Goal: Task Accomplishment & Management: Manage account settings

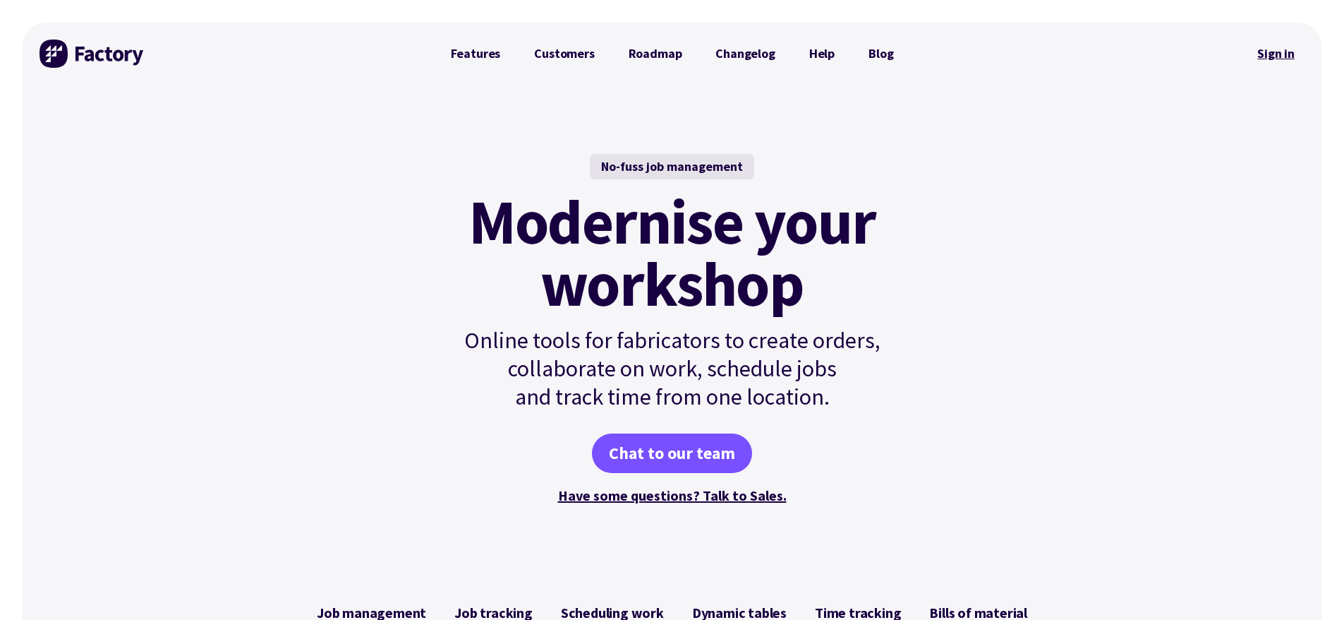
click at [1257, 57] on link "Sign in" at bounding box center [1276, 53] width 57 height 32
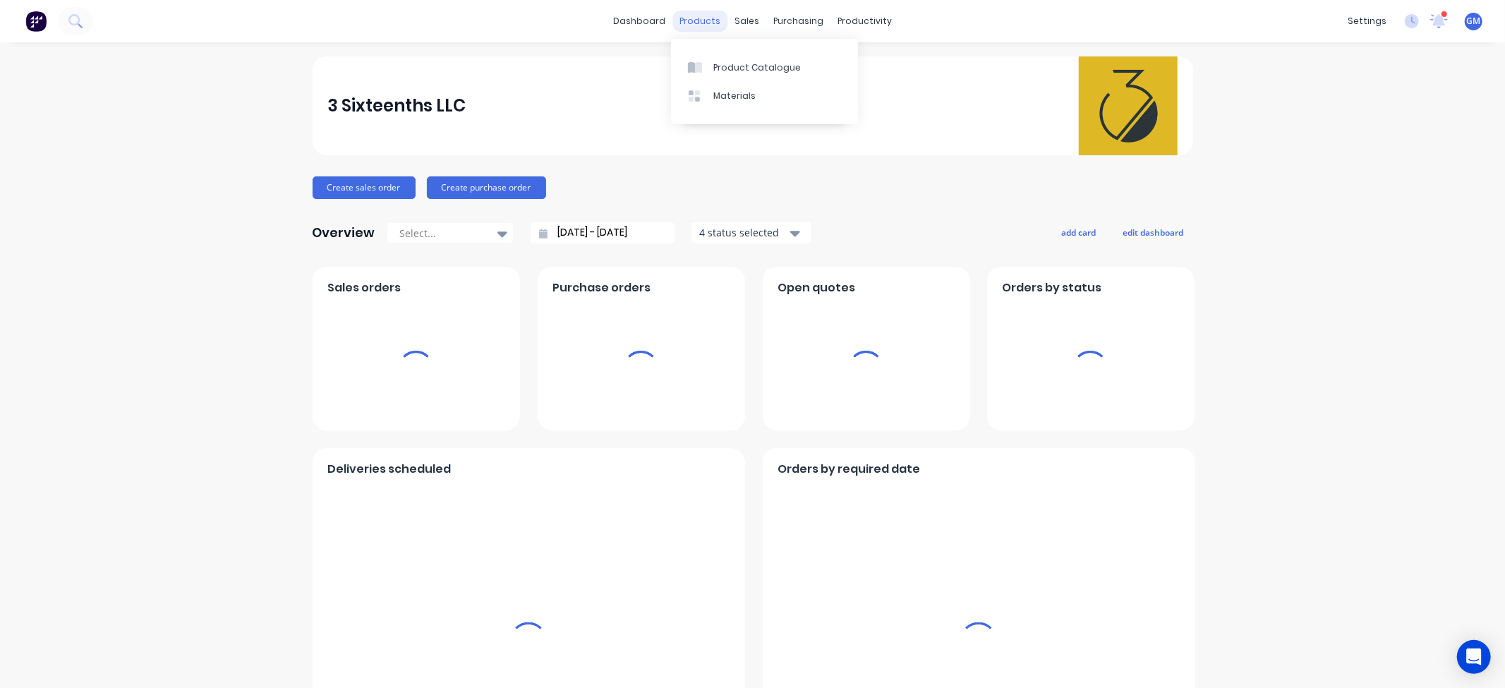
click at [700, 23] on div "products" at bounding box center [700, 21] width 55 height 21
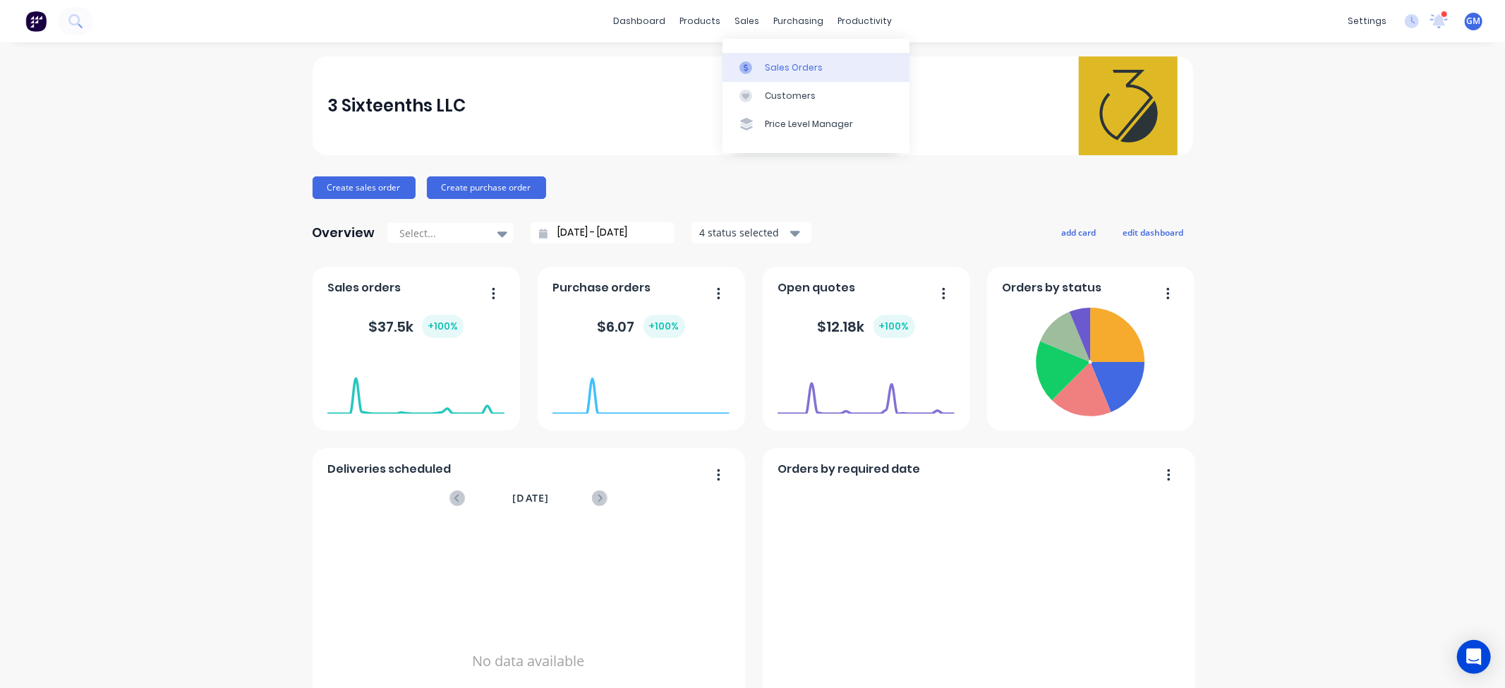
click at [764, 78] on link "Sales Orders" at bounding box center [816, 67] width 187 height 28
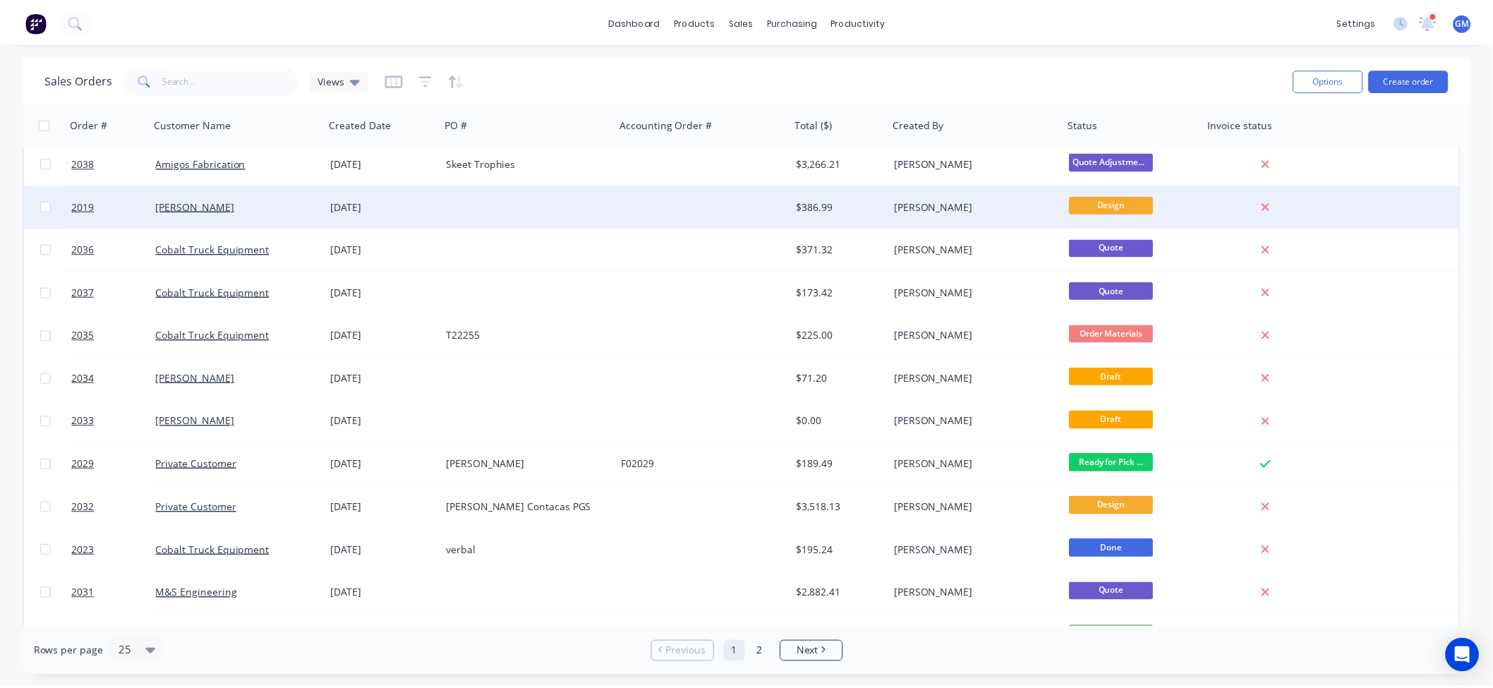
scroll to position [235, 0]
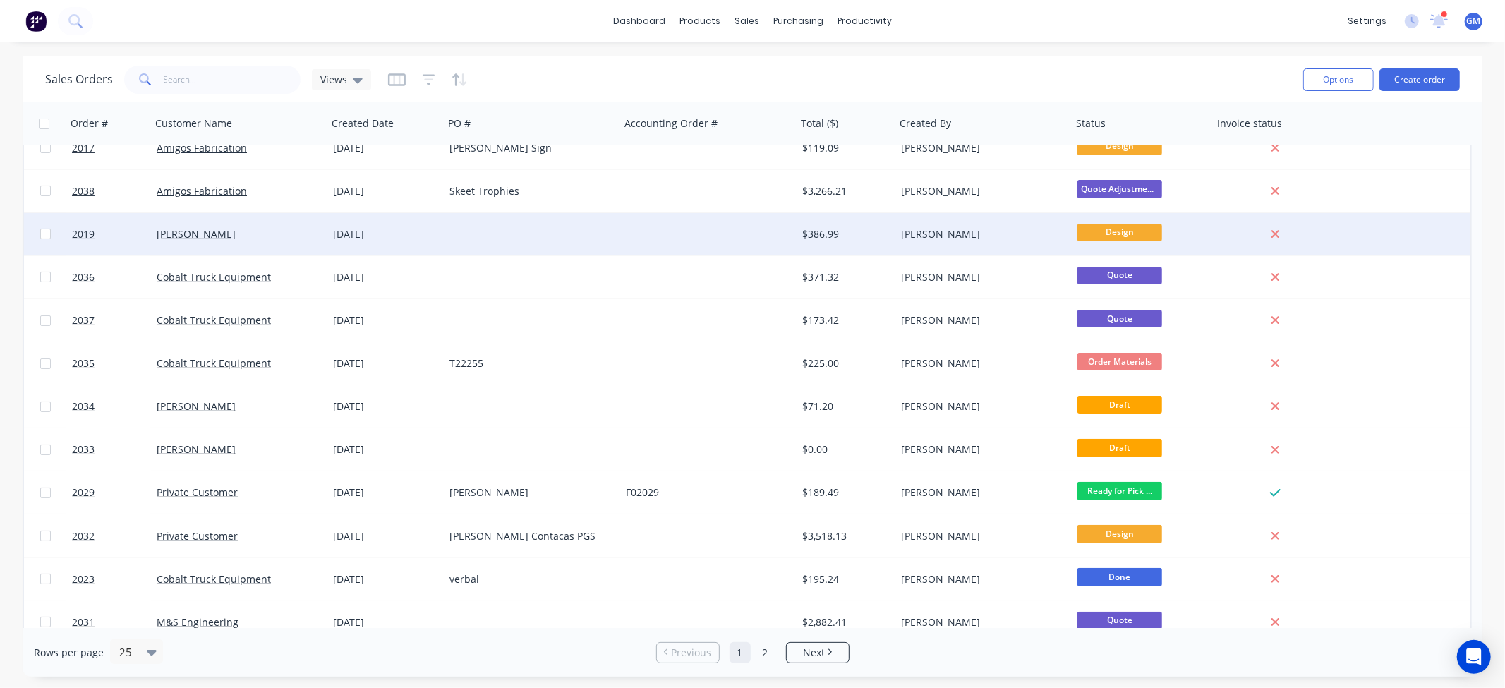
click at [332, 217] on div "[DATE]" at bounding box center [385, 234] width 116 height 42
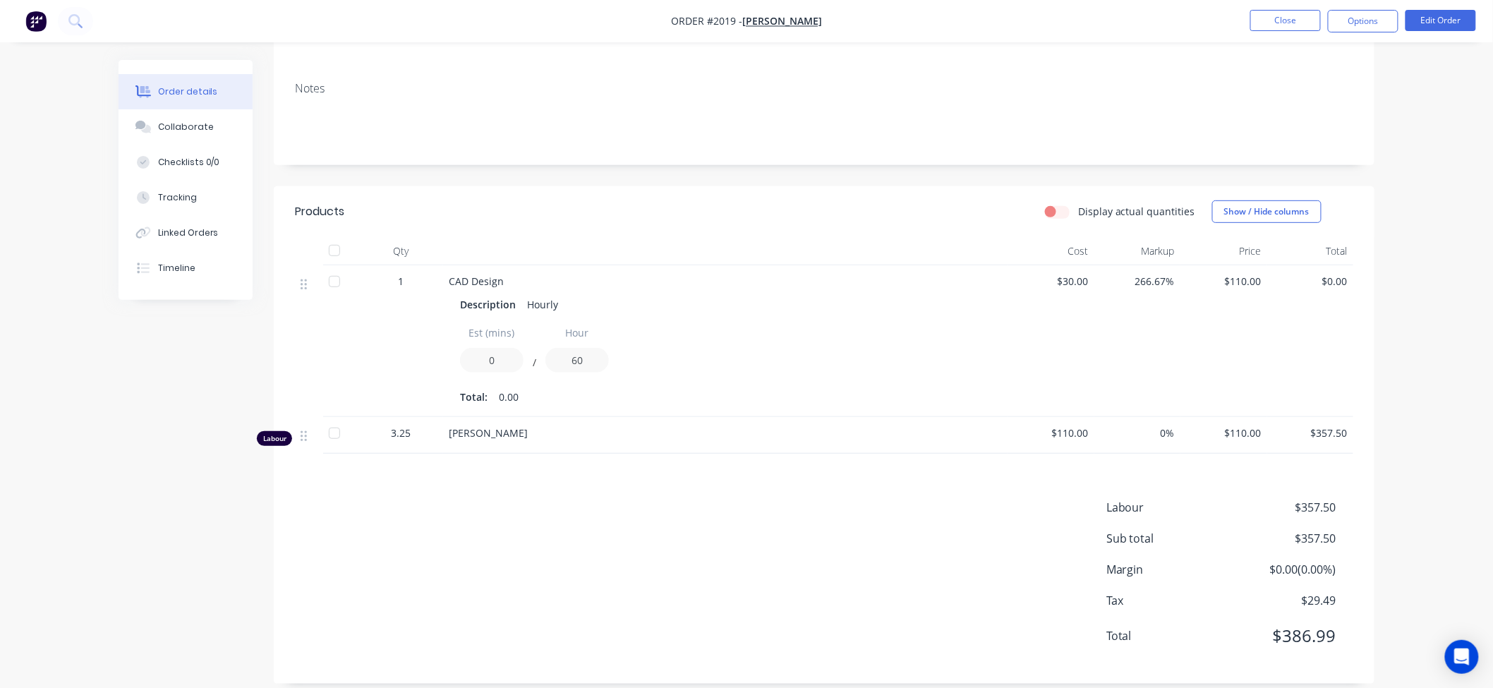
scroll to position [210, 0]
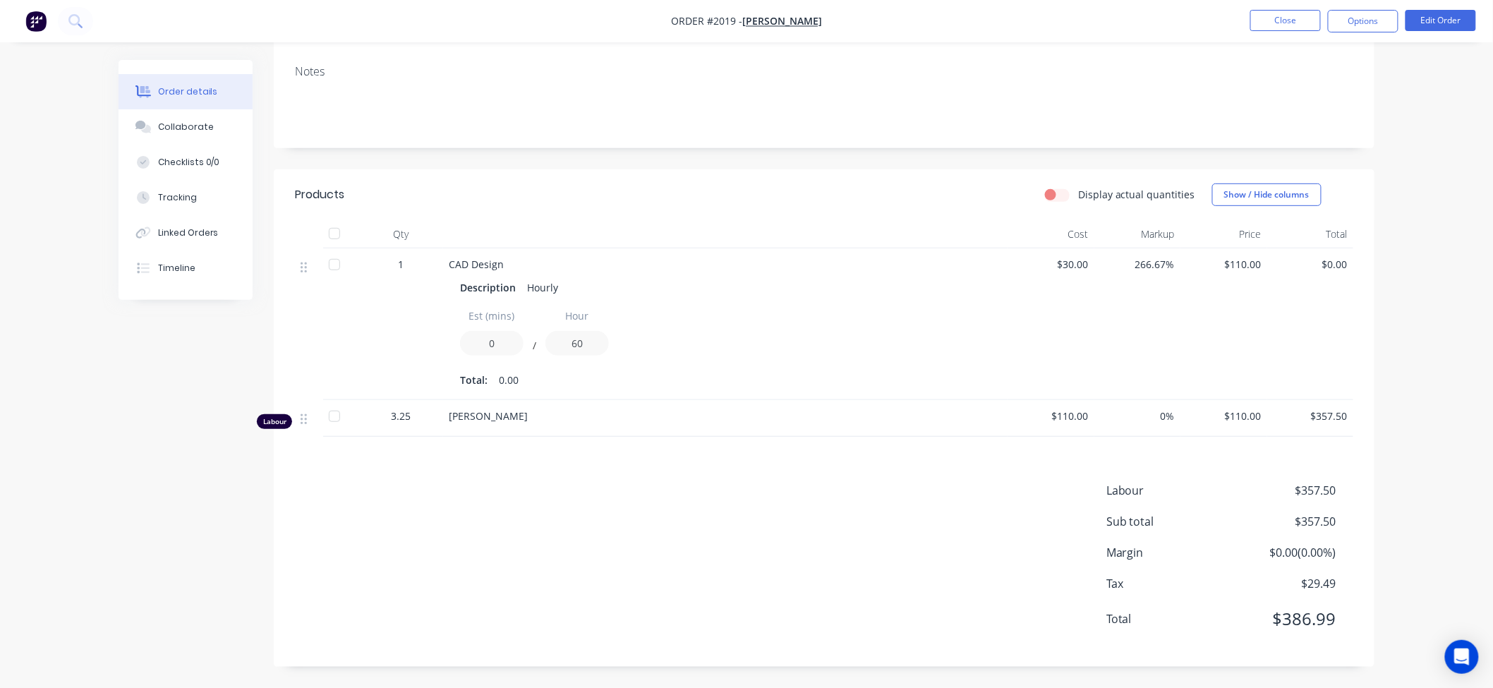
drag, startPoint x: 1119, startPoint y: 416, endPoint x: 1151, endPoint y: 406, distance: 33.3
click at [1120, 414] on span "0%" at bounding box center [1138, 416] width 76 height 15
click at [1255, 410] on span "$110.00" at bounding box center [1224, 416] width 76 height 15
click at [1431, 21] on button "Edit Order" at bounding box center [1441, 20] width 71 height 21
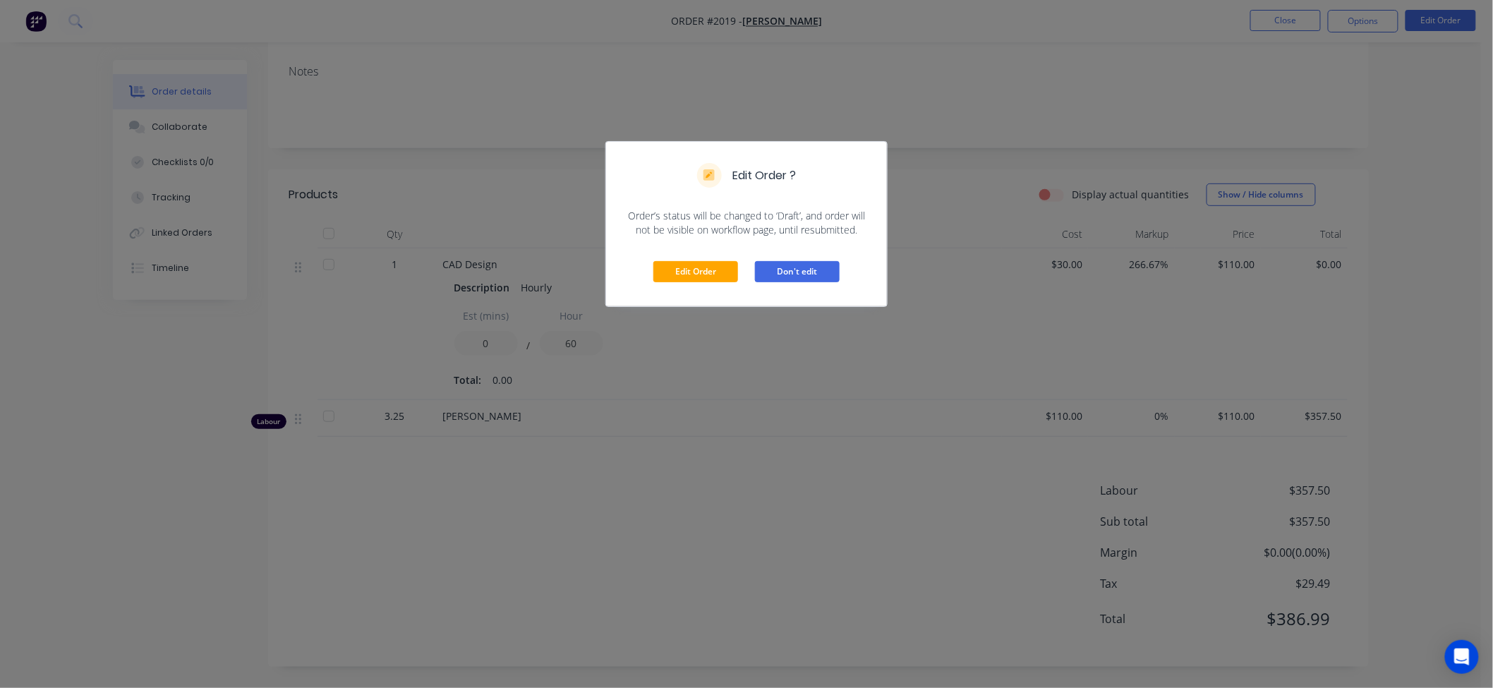
click at [808, 272] on button "Don't edit" at bounding box center [797, 271] width 85 height 21
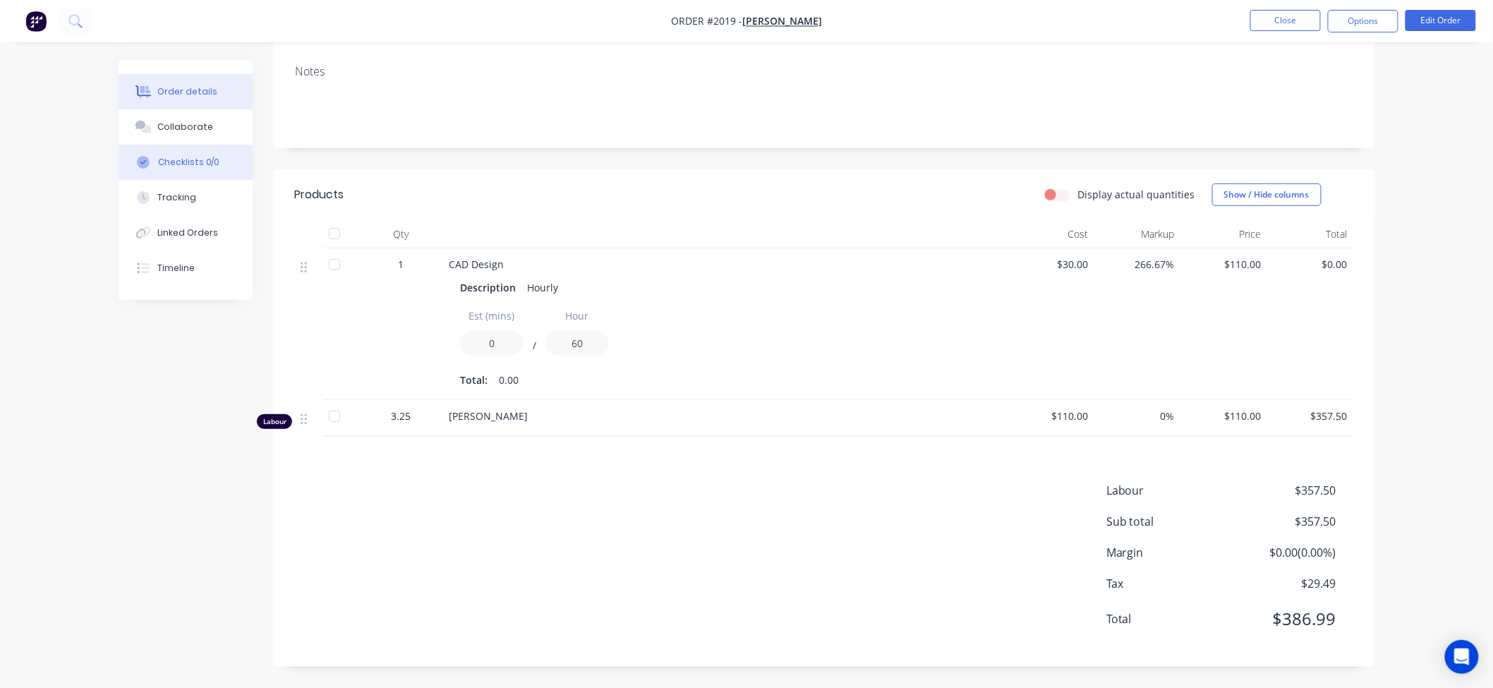
click at [212, 173] on button "Checklists 0/0" at bounding box center [186, 162] width 134 height 35
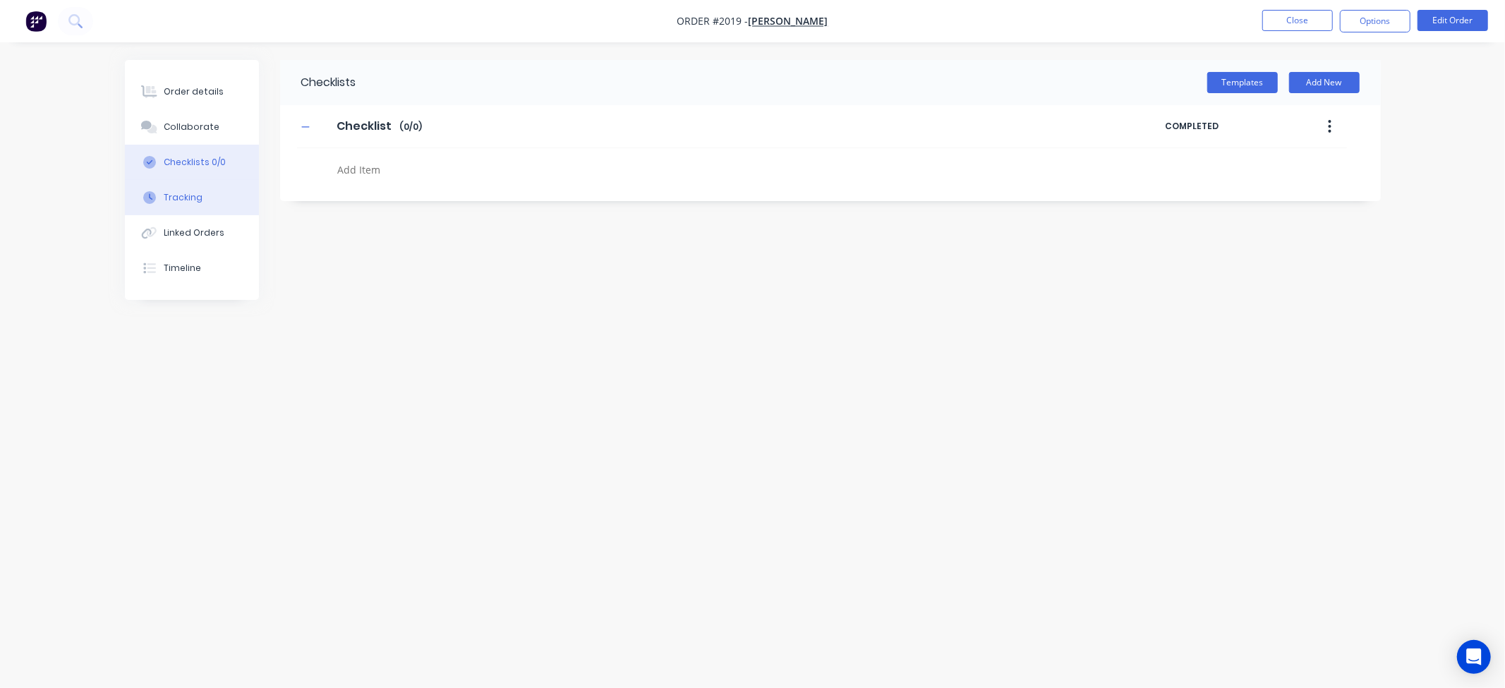
click at [200, 203] on button "Tracking" at bounding box center [192, 197] width 134 height 35
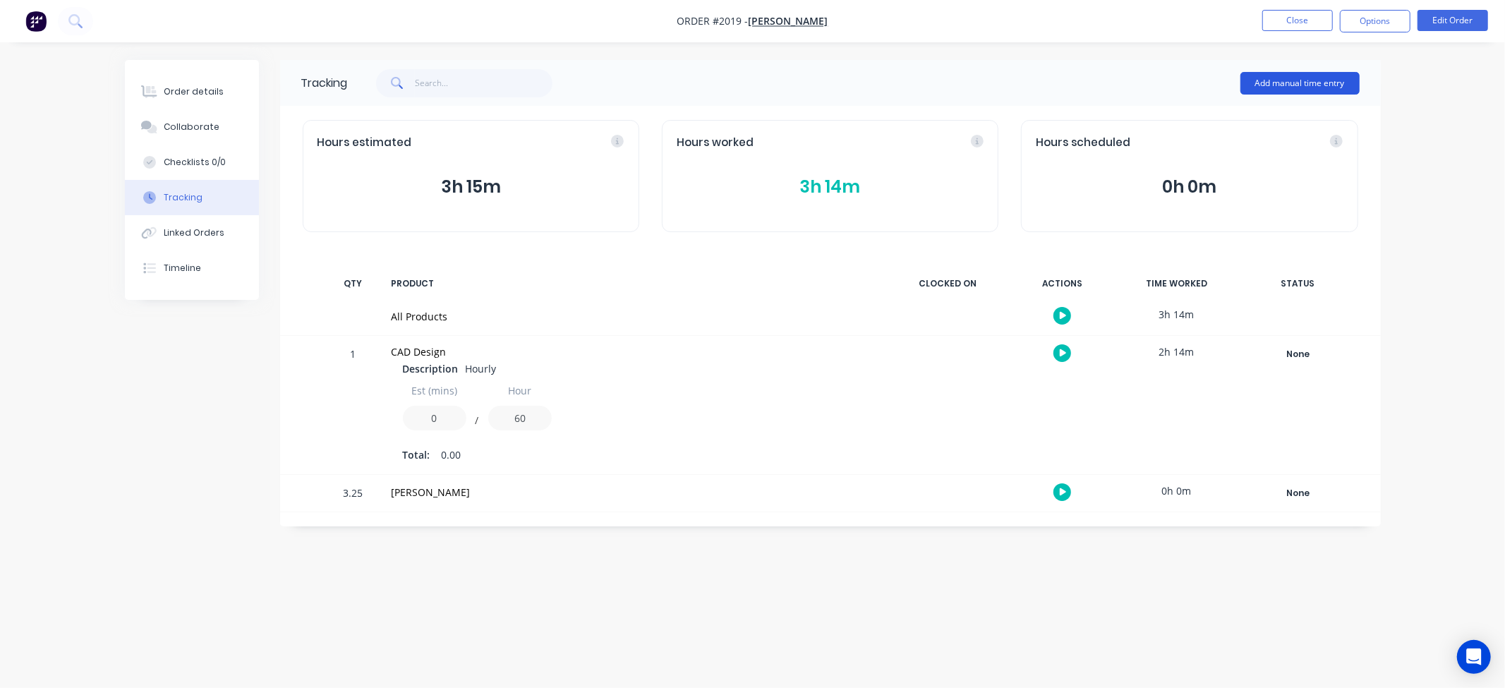
click at [1300, 90] on button "Add manual time entry" at bounding box center [1300, 83] width 119 height 23
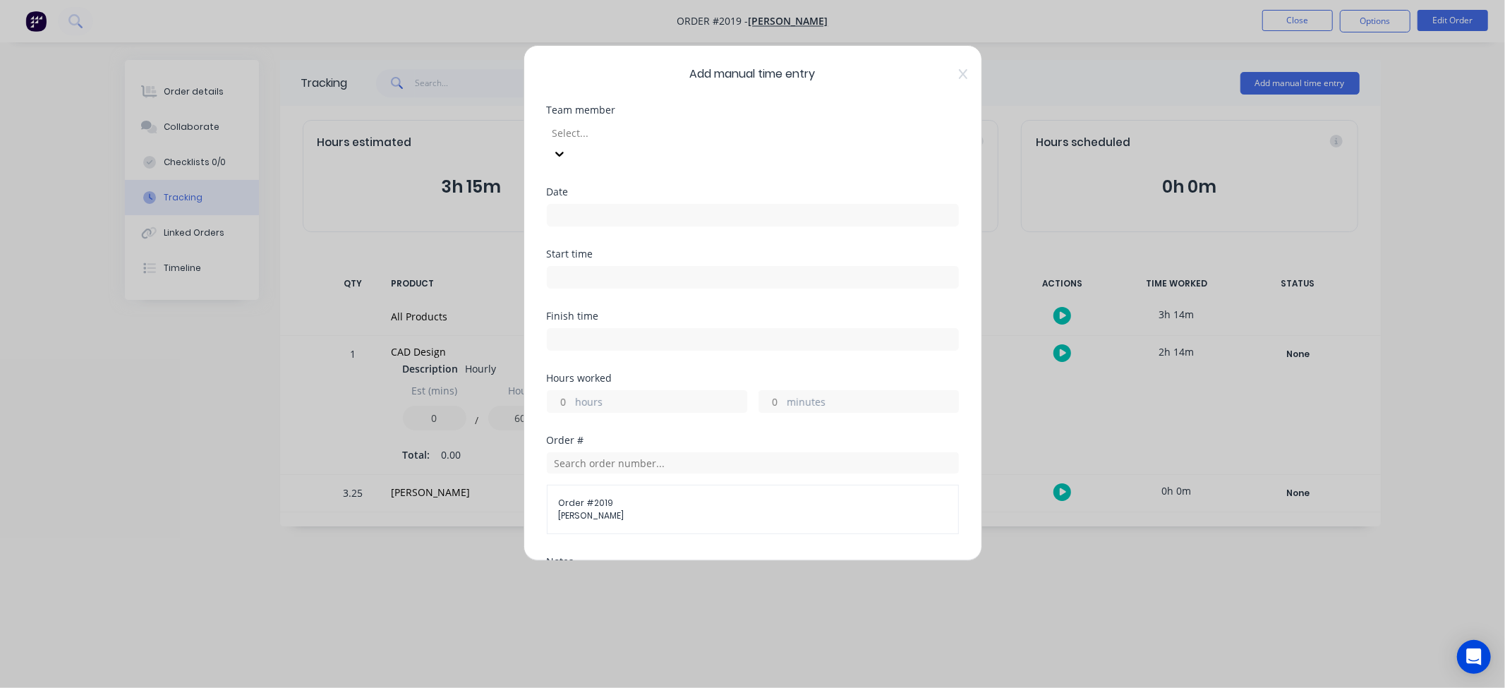
click at [665, 138] on div at bounding box center [652, 133] width 203 height 18
click at [959, 79] on icon at bounding box center [963, 73] width 8 height 11
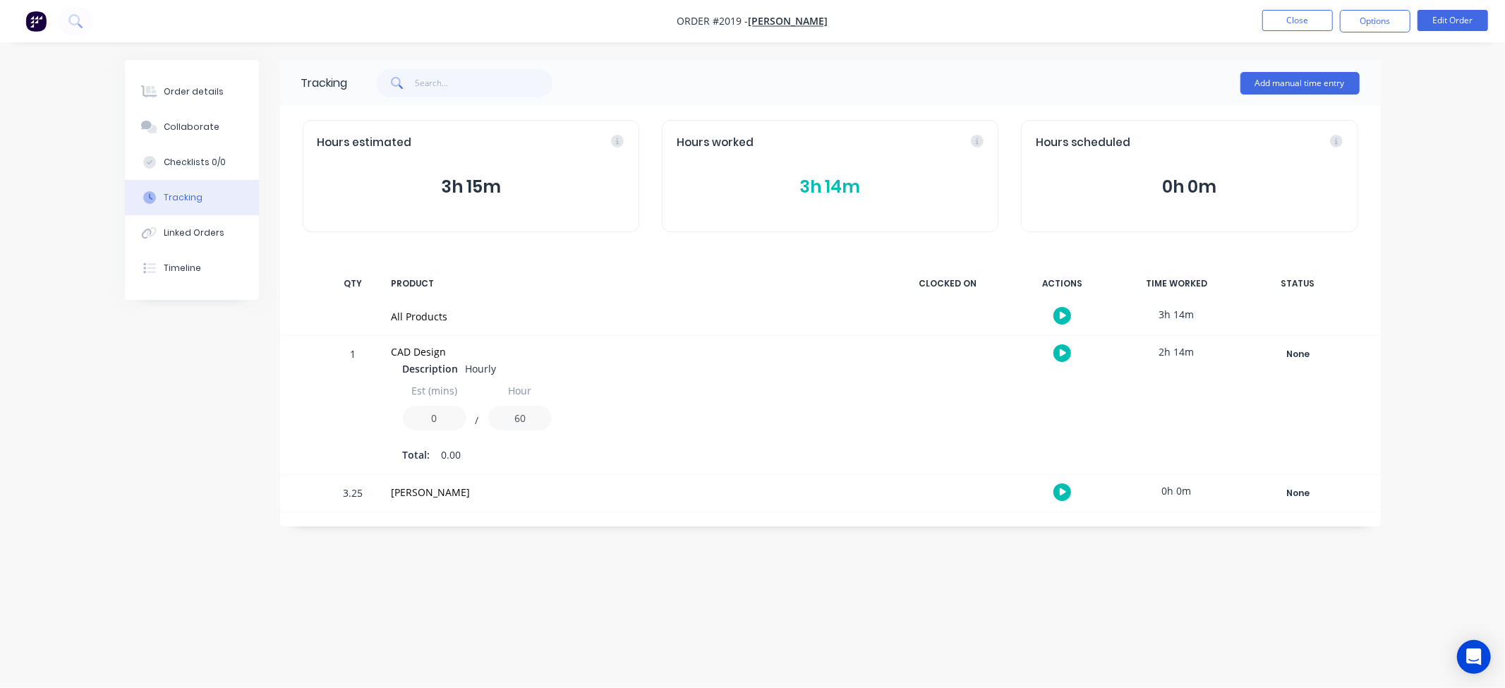
click at [413, 485] on div "[PERSON_NAME]" at bounding box center [635, 492] width 487 height 15
click at [350, 492] on div "3.25" at bounding box center [353, 494] width 42 height 35
click at [1060, 492] on icon "button" at bounding box center [1063, 492] width 7 height 9
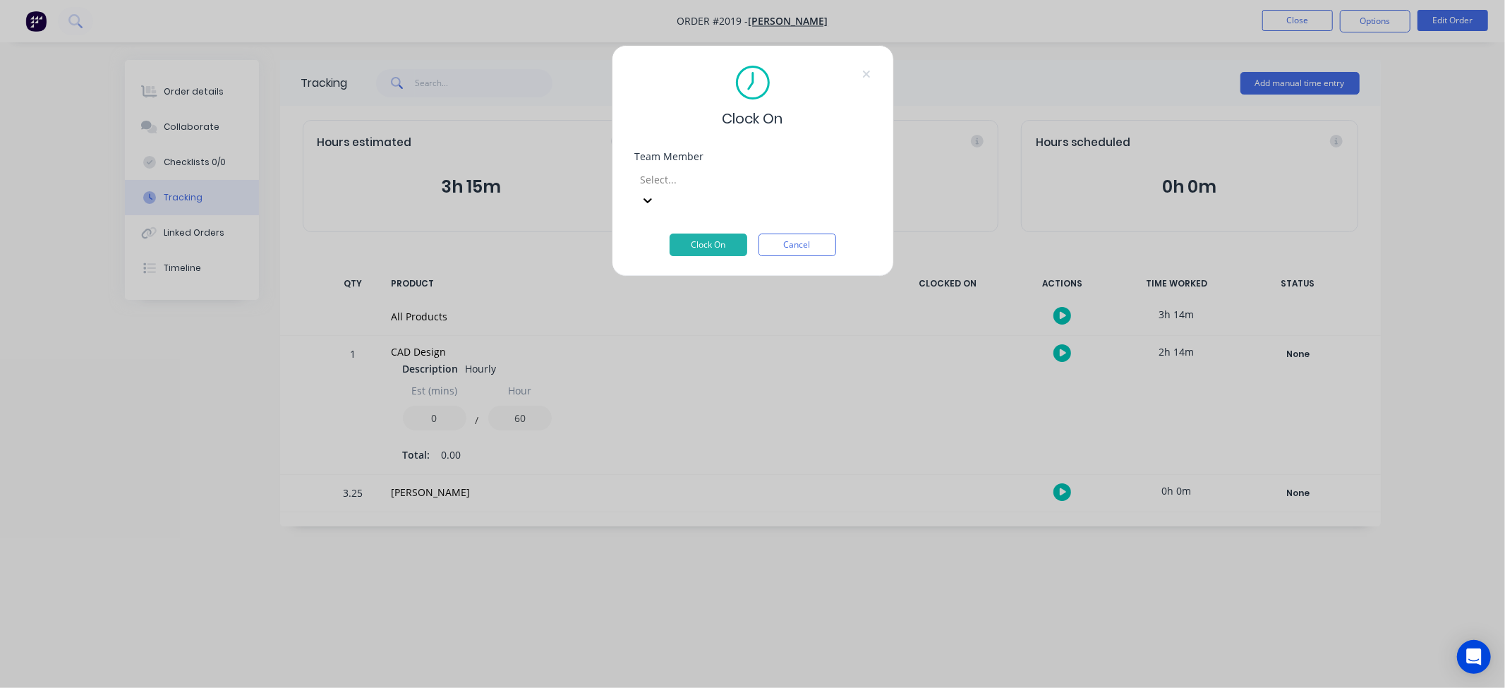
click at [827, 180] on div at bounding box center [740, 180] width 203 height 18
click at [871, 76] on div "Clock On Team Member 3 results available. Use Up and Down to choose options, pr…" at bounding box center [753, 160] width 282 height 231
click at [862, 76] on icon at bounding box center [866, 73] width 8 height 11
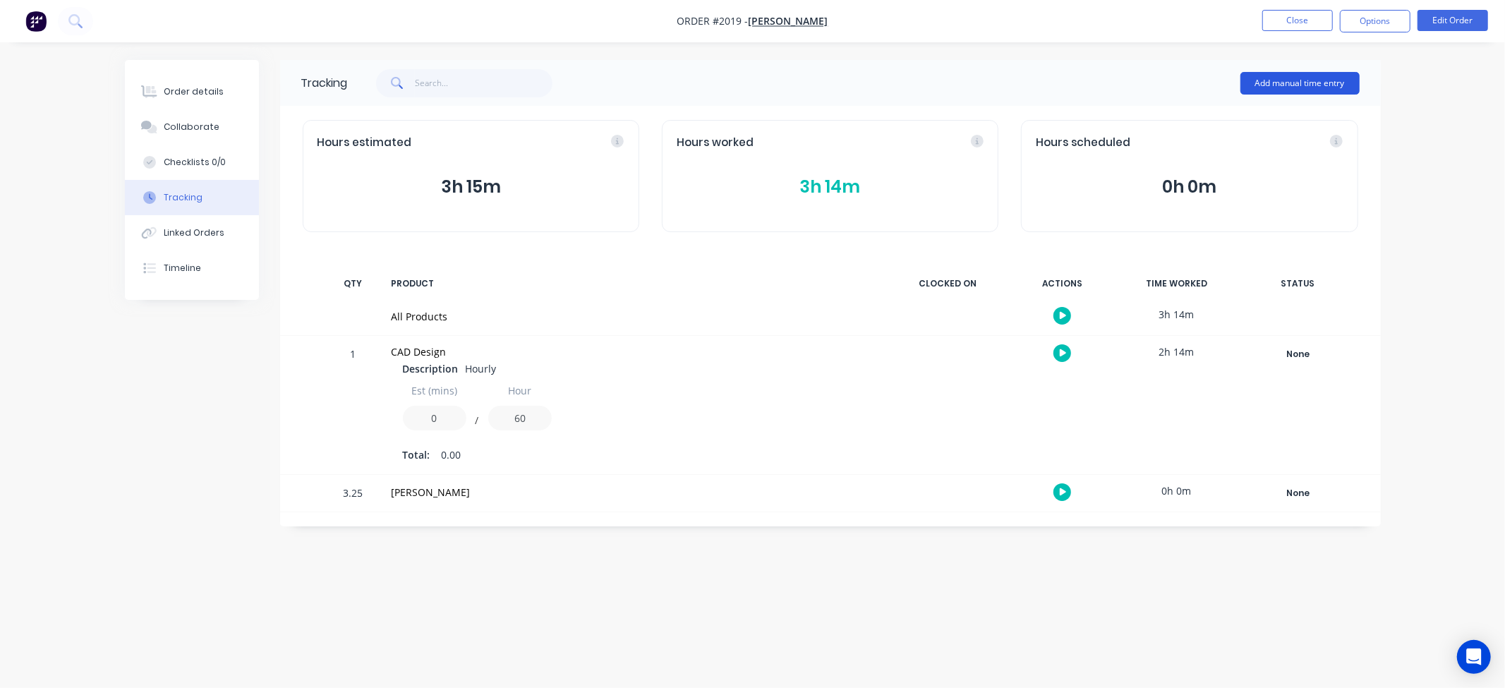
click at [1296, 83] on button "Add manual time entry" at bounding box center [1300, 83] width 119 height 23
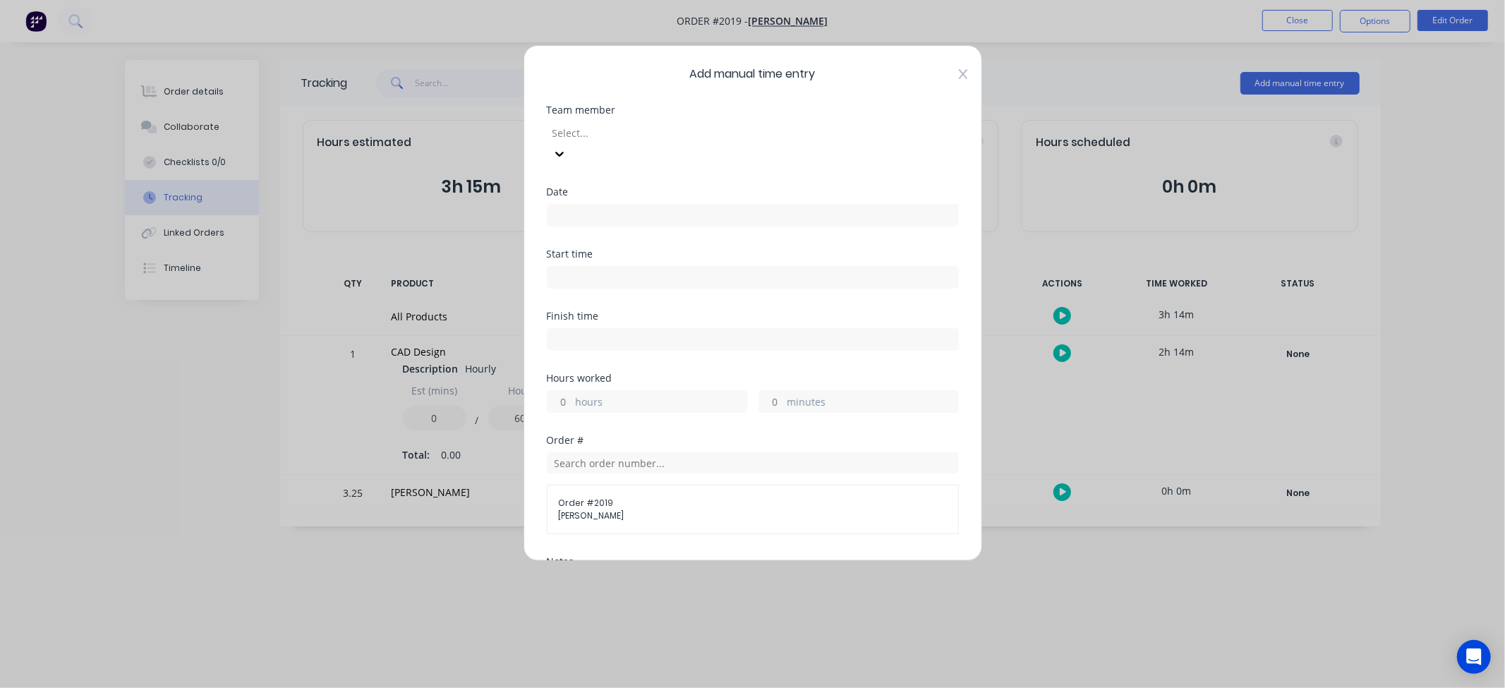
click at [959, 76] on icon at bounding box center [963, 73] width 8 height 11
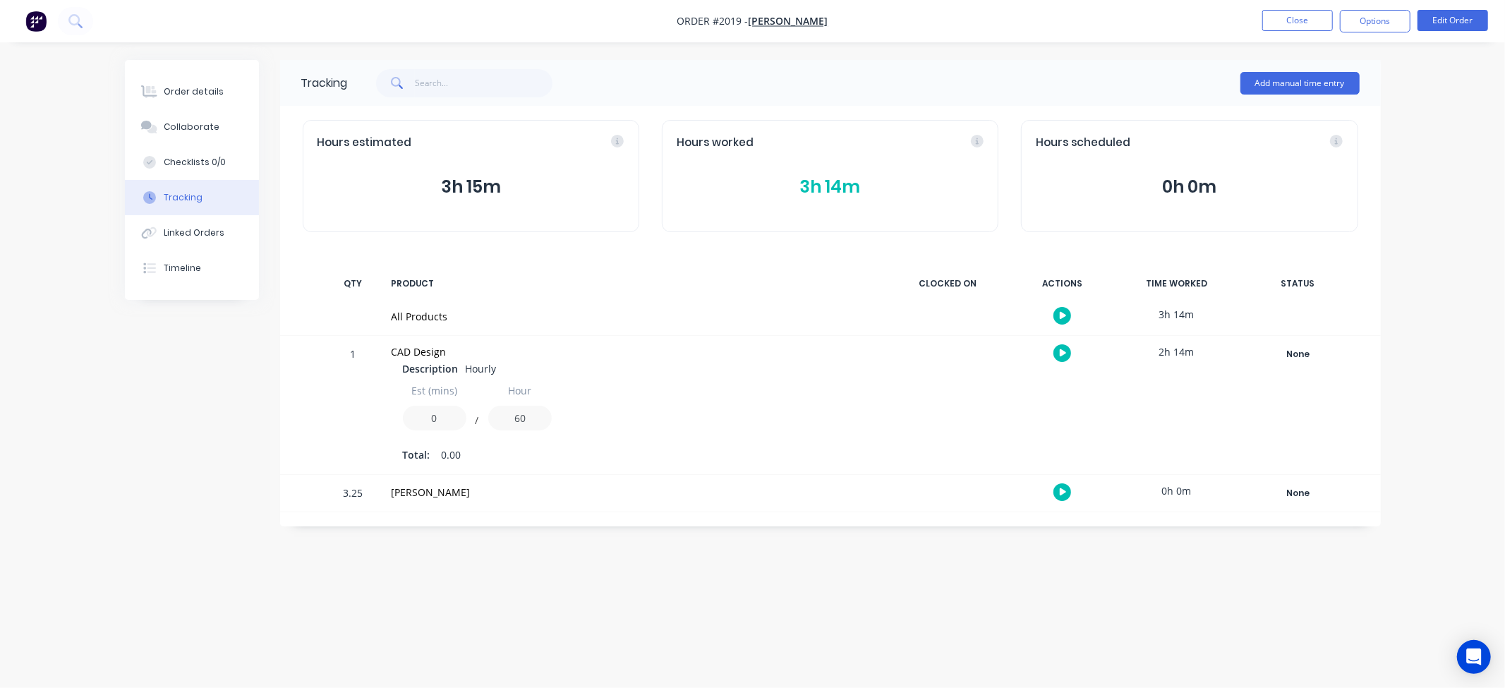
click at [1069, 491] on button "button" at bounding box center [1063, 492] width 18 height 18
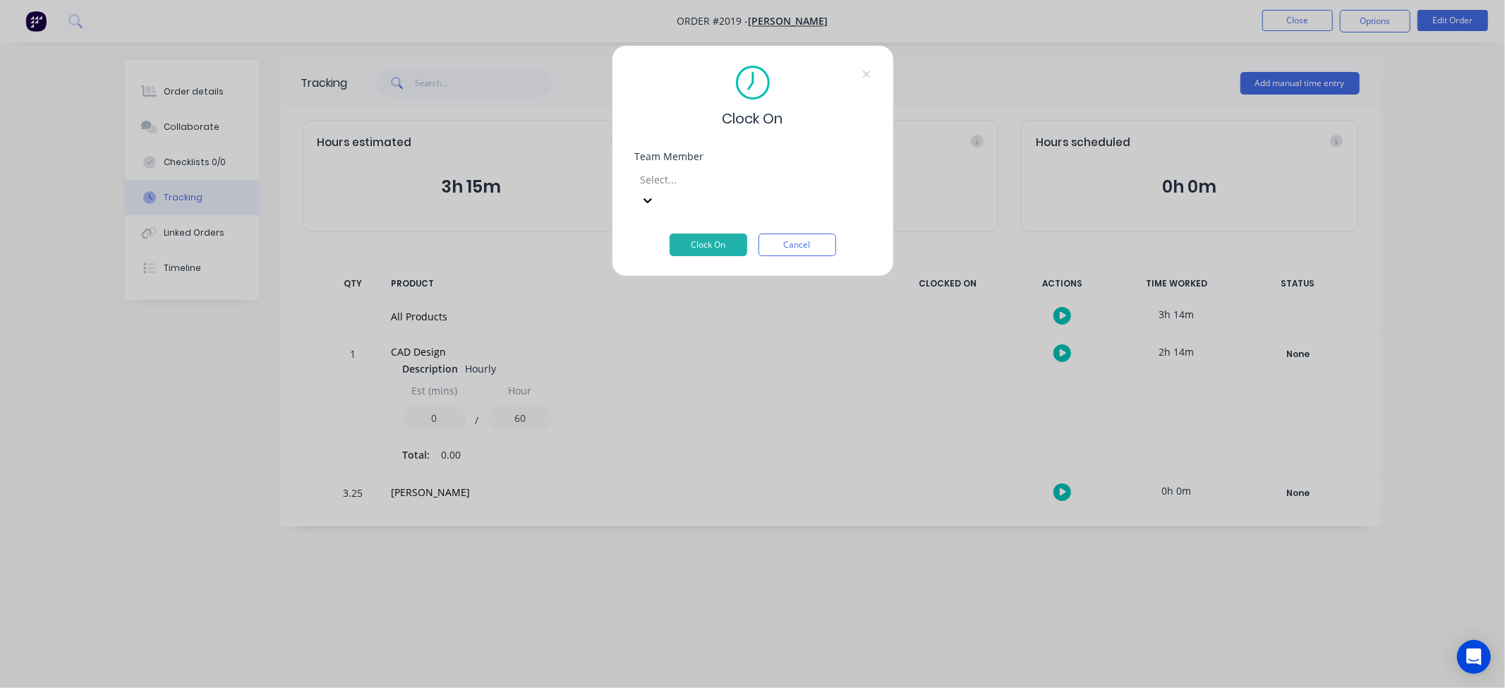
click at [732, 192] on div "Team Member Select..." at bounding box center [753, 193] width 236 height 82
click at [771, 175] on div at bounding box center [740, 180] width 203 height 18
click at [716, 234] on button "Clock On" at bounding box center [709, 245] width 78 height 23
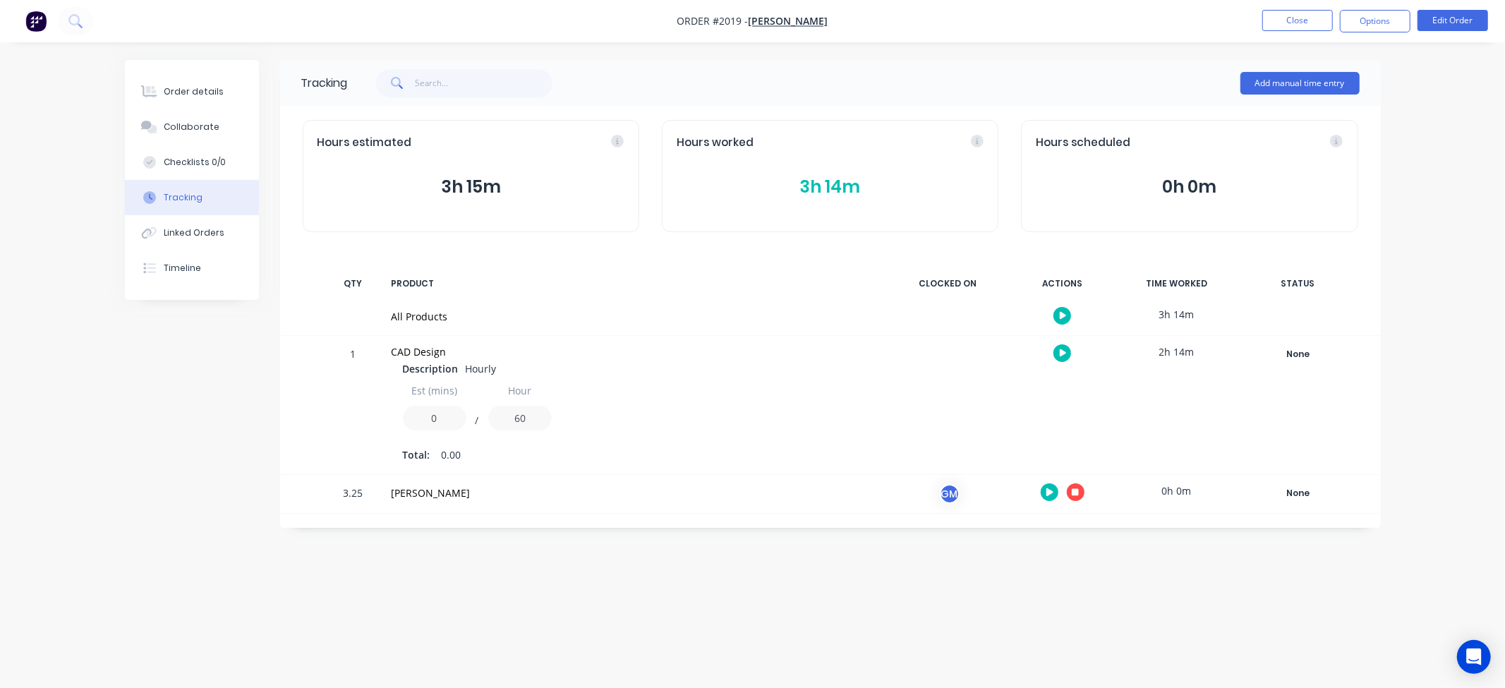
click at [1075, 492] on icon "button" at bounding box center [1075, 491] width 7 height 7
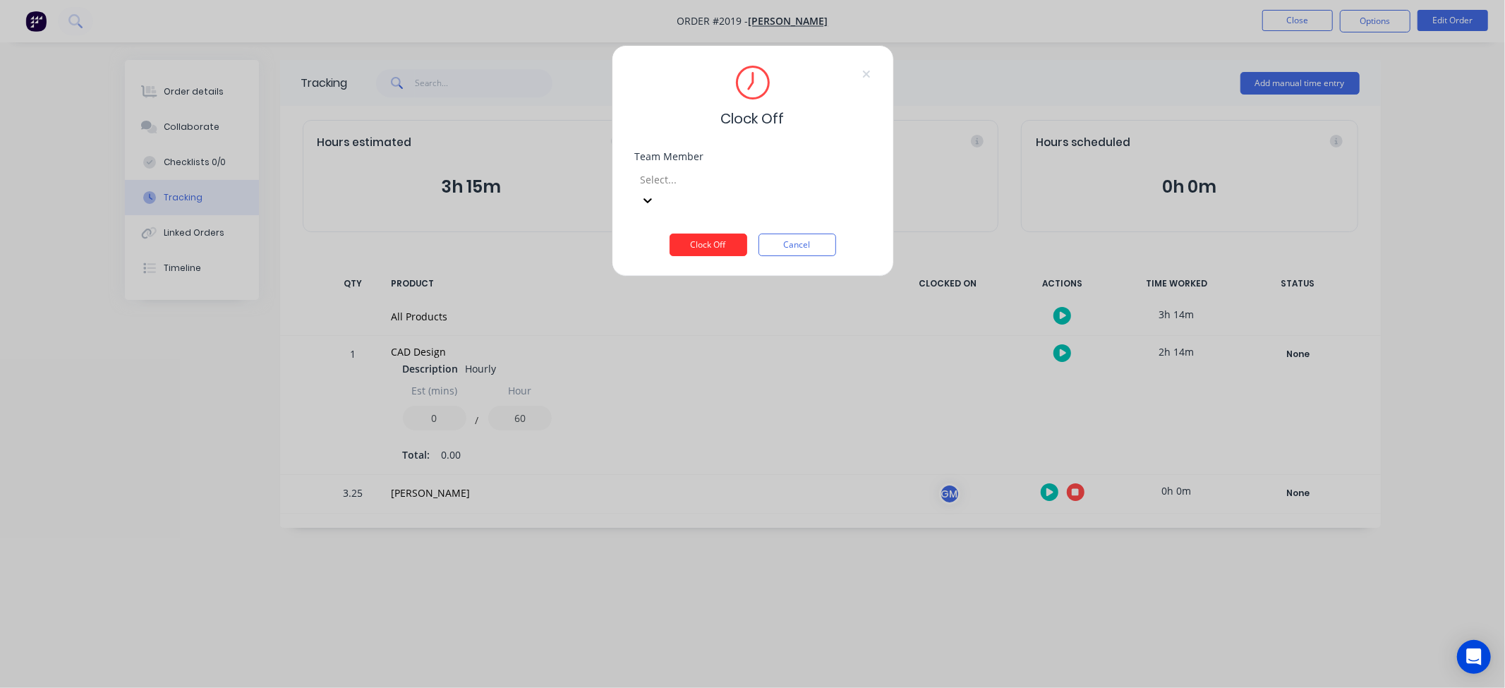
click at [708, 234] on button "Clock Off" at bounding box center [709, 245] width 78 height 23
click at [718, 246] on button "Clock Off" at bounding box center [709, 257] width 78 height 23
click at [744, 212] on div "Required." at bounding box center [741, 217] width 213 height 11
click at [761, 186] on div at bounding box center [741, 180] width 203 height 18
click at [762, 687] on div "[PERSON_NAME]" at bounding box center [752, 695] width 1505 height 15
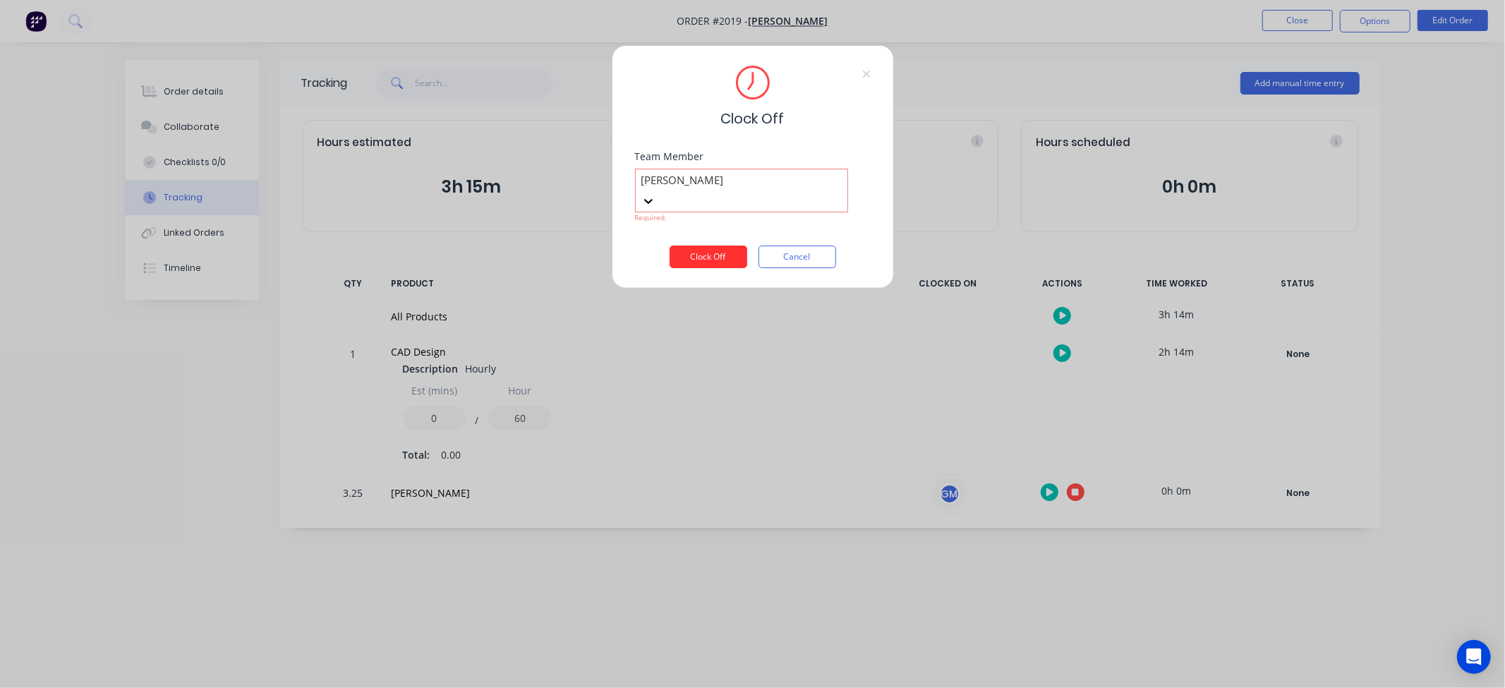
click at [718, 246] on button "Clock Off" at bounding box center [709, 257] width 78 height 23
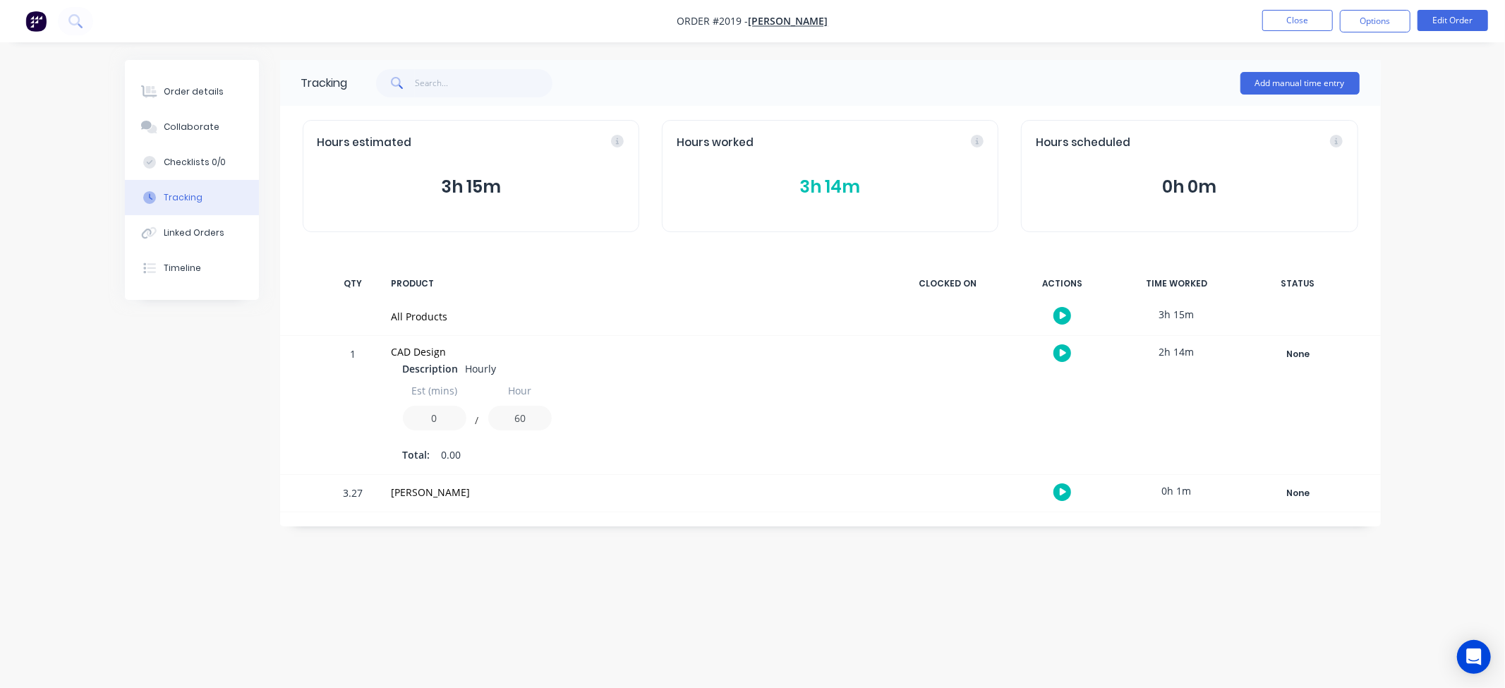
click at [1172, 493] on div "0h 1m" at bounding box center [1177, 491] width 106 height 32
click at [1294, 493] on div "None" at bounding box center [1299, 493] width 102 height 18
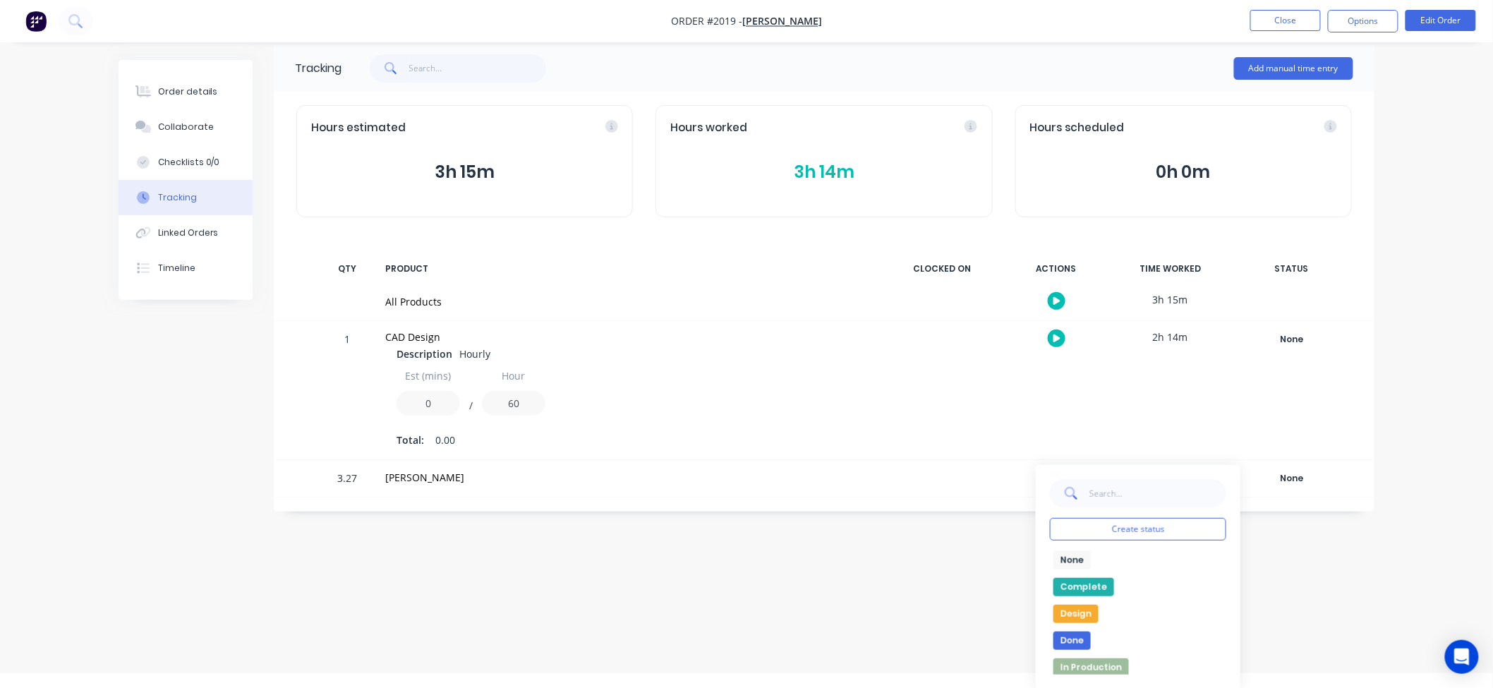
click at [1113, 618] on div "Design" at bounding box center [1138, 614] width 176 height 18
click at [1087, 616] on button "Design" at bounding box center [1076, 614] width 45 height 18
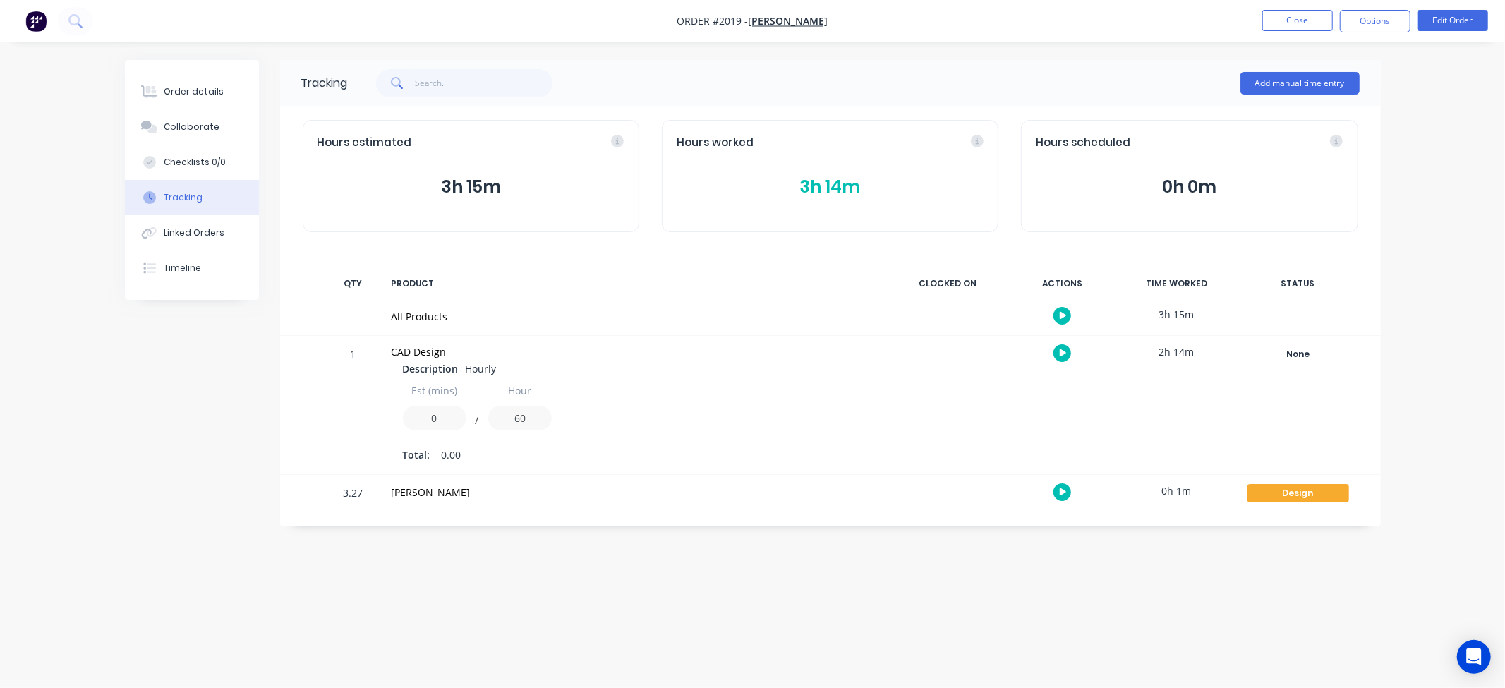
click at [1318, 557] on div "Tracking Add manual time entry Hours estimated 3h 15m Hours worked 3h 14m Hours…" at bounding box center [753, 317] width 1256 height 514
click at [1068, 350] on button "button" at bounding box center [1063, 353] width 18 height 18
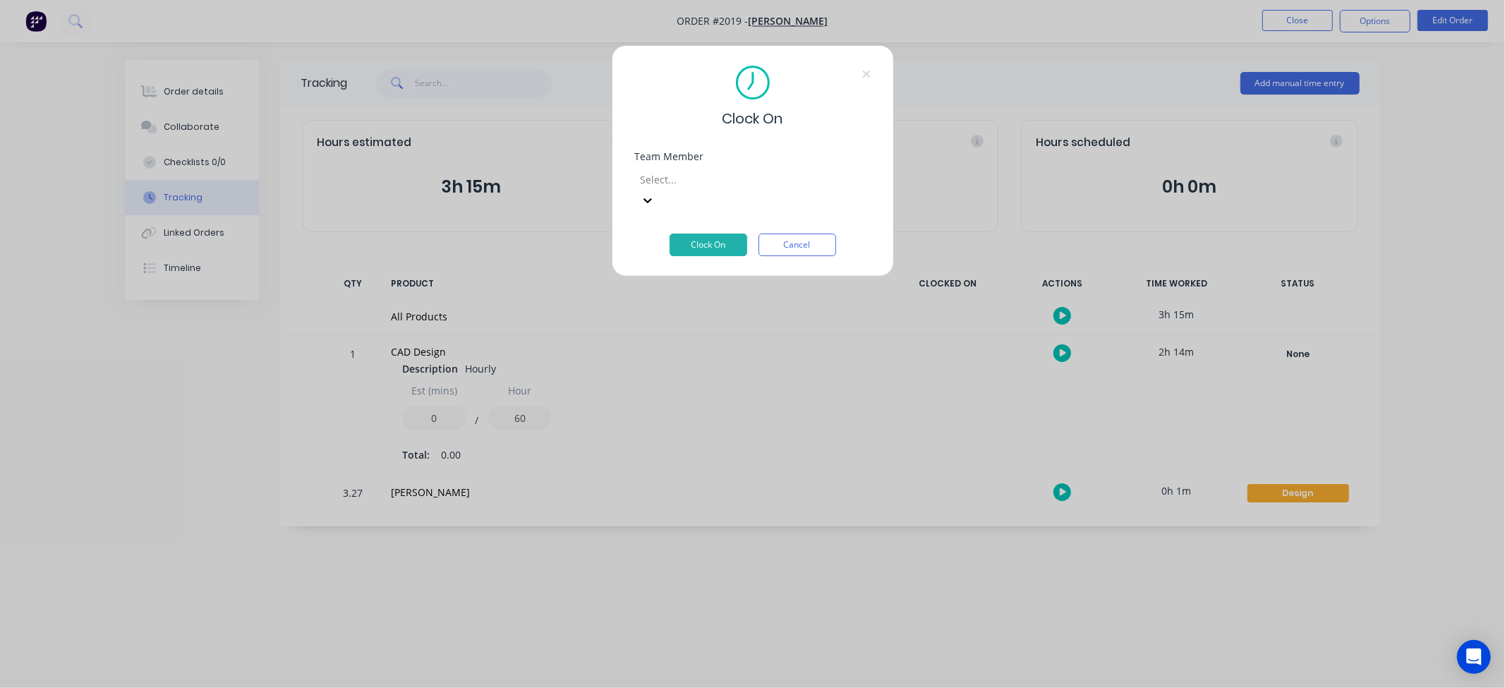
click at [736, 167] on div "Select..." at bounding box center [753, 188] width 236 height 46
click at [742, 179] on div at bounding box center [740, 180] width 203 height 18
click at [716, 234] on button "Clock On" at bounding box center [709, 245] width 78 height 23
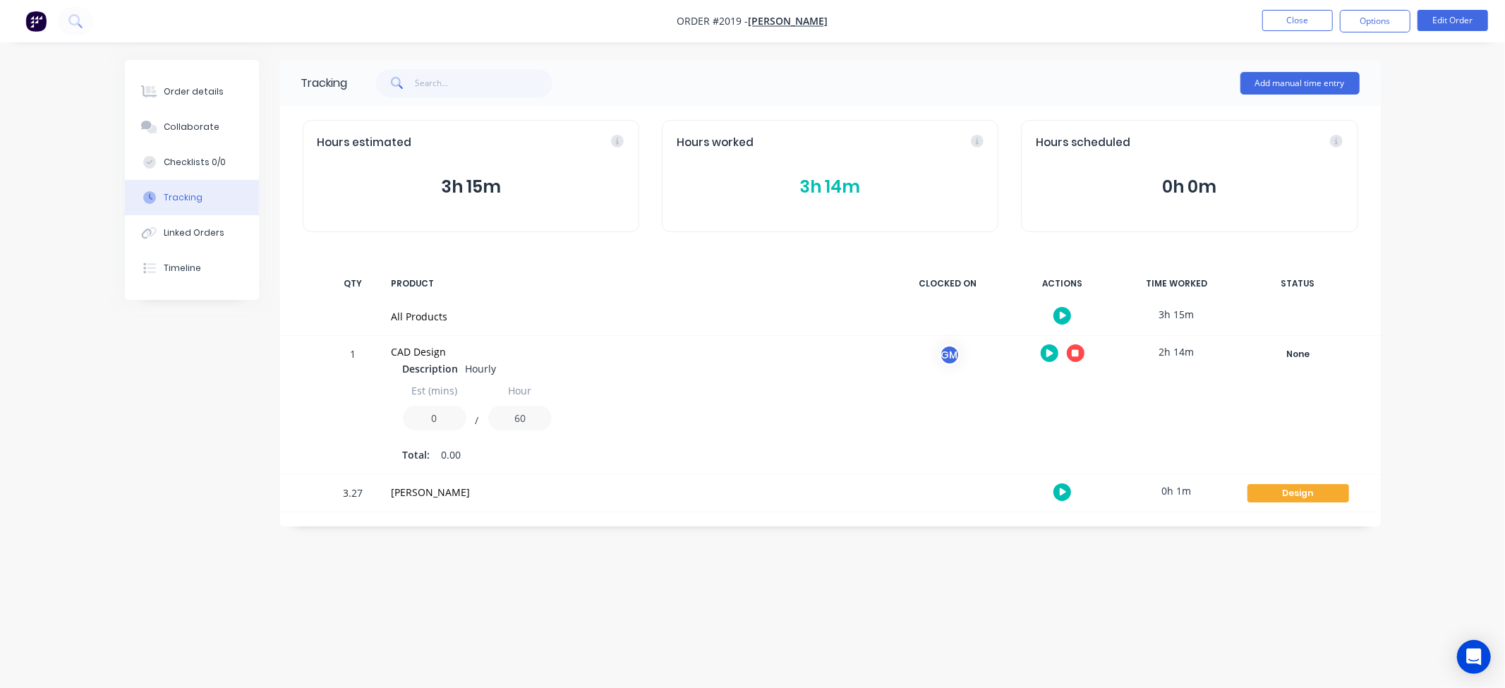
click at [1067, 349] on button "button" at bounding box center [1076, 353] width 18 height 18
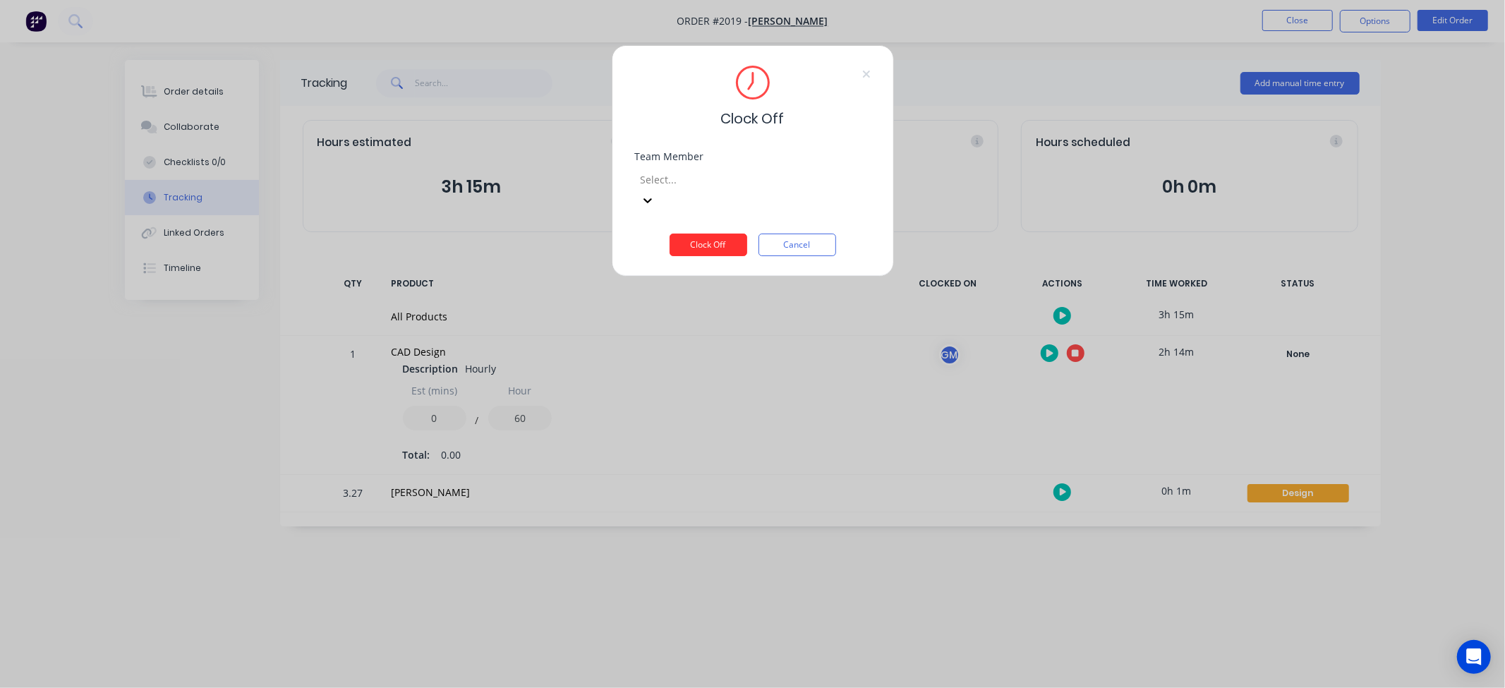
click at [731, 234] on button "Clock Off" at bounding box center [709, 245] width 78 height 23
click at [827, 222] on div "Team Member Select... Required." at bounding box center [753, 199] width 236 height 94
click at [815, 185] on div at bounding box center [741, 180] width 203 height 18
click at [772, 687] on div "[PERSON_NAME]" at bounding box center [752, 695] width 1505 height 15
click at [715, 246] on button "Clock Off" at bounding box center [709, 257] width 78 height 23
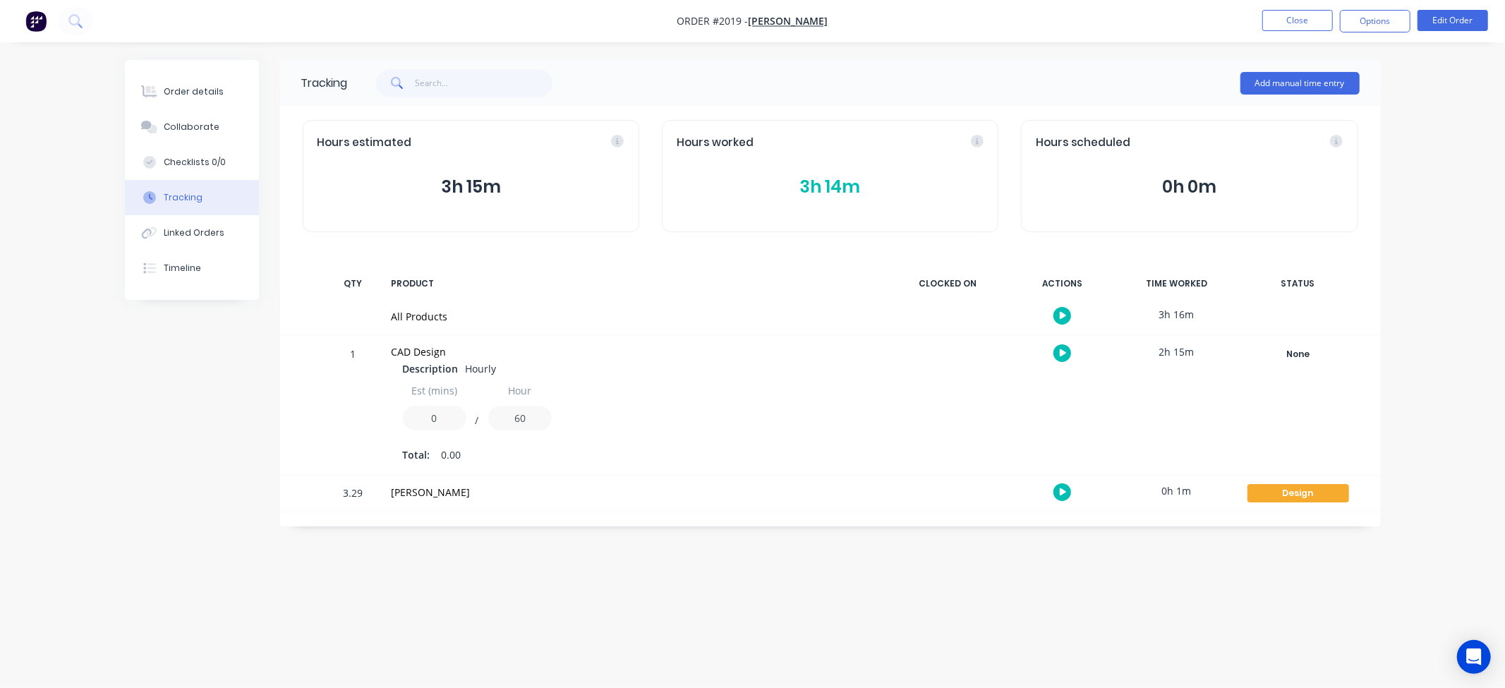
click at [969, 577] on div "Order details Collaborate Checklists 0/0 Tracking Linked Orders Timeline Order …" at bounding box center [752, 344] width 1505 height 688
click at [1336, 85] on button "Add manual time entry" at bounding box center [1300, 83] width 119 height 23
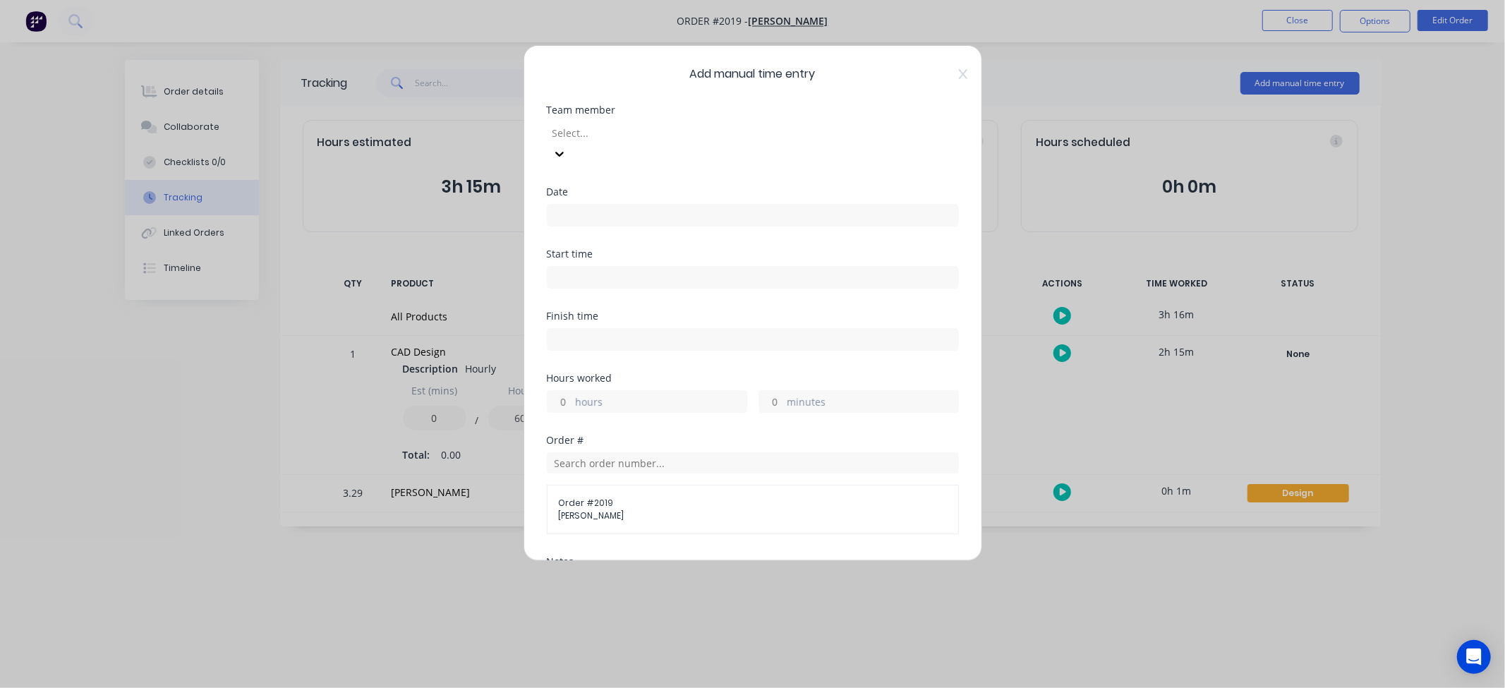
click at [953, 85] on div "Add manual time entry Team member Select... Date Start time Finish time Hours w…" at bounding box center [753, 303] width 459 height 516
click at [955, 73] on div "Add manual time entry Team member Select... Date Start time Finish time Hours w…" at bounding box center [753, 303] width 459 height 516
click at [959, 73] on icon at bounding box center [963, 73] width 8 height 11
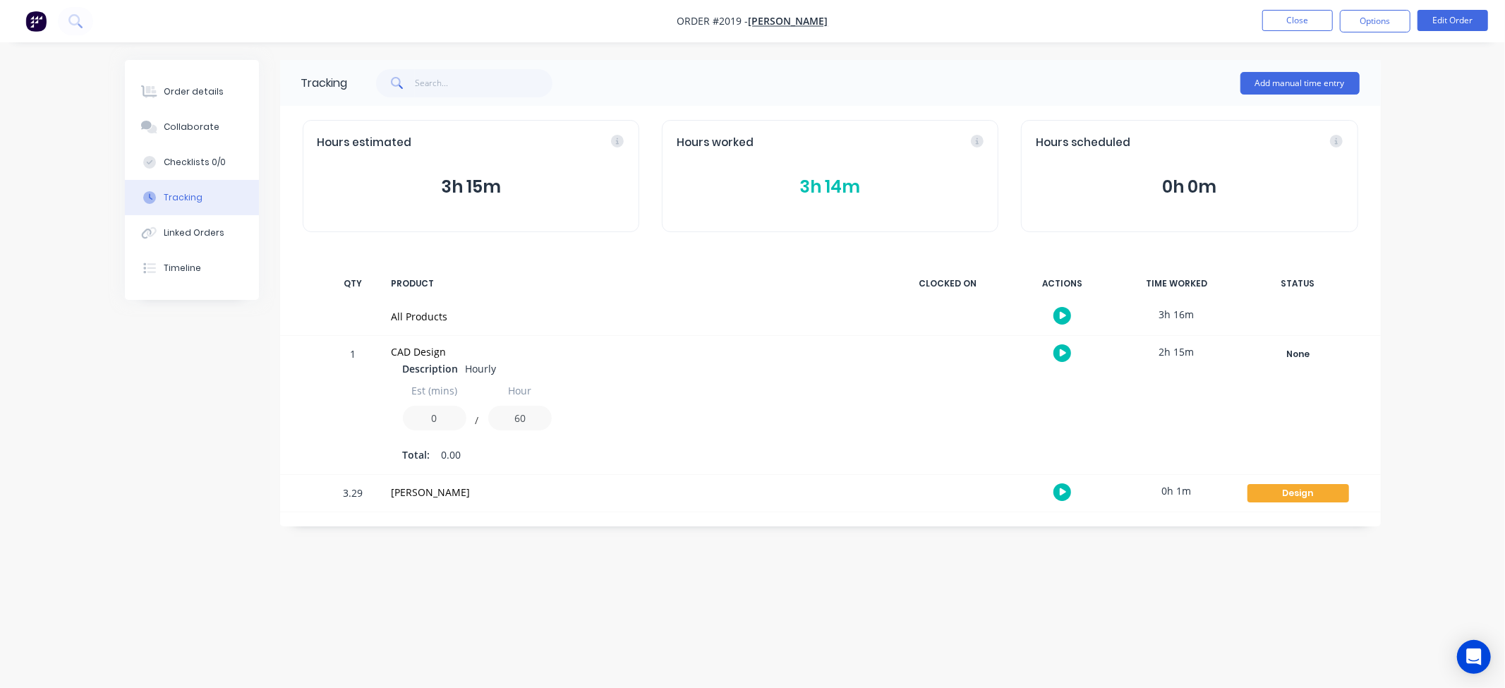
click at [424, 483] on div "[PERSON_NAME]" at bounding box center [635, 493] width 504 height 37
click at [1000, 319] on div at bounding box center [948, 316] width 106 height 37
click at [1282, 343] on div "None Create status None edit Complete Design Done In Production Order Materials…" at bounding box center [1298, 405] width 120 height 138
click at [1296, 481] on div "Design Create status None edit Complete Design Done In Production Order Materia…" at bounding box center [1298, 493] width 120 height 37
click at [1299, 483] on button "Design" at bounding box center [1298, 493] width 103 height 20
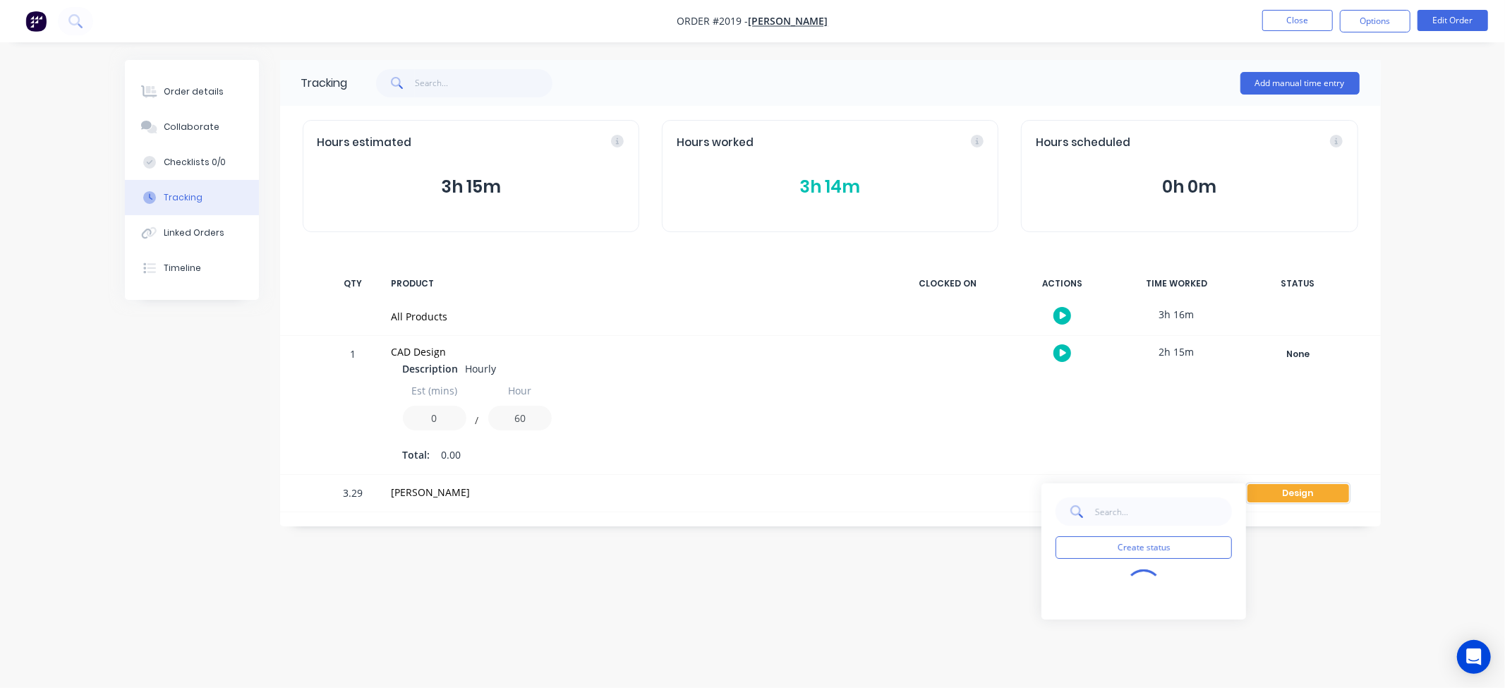
click at [1289, 488] on div "Design" at bounding box center [1299, 493] width 102 height 18
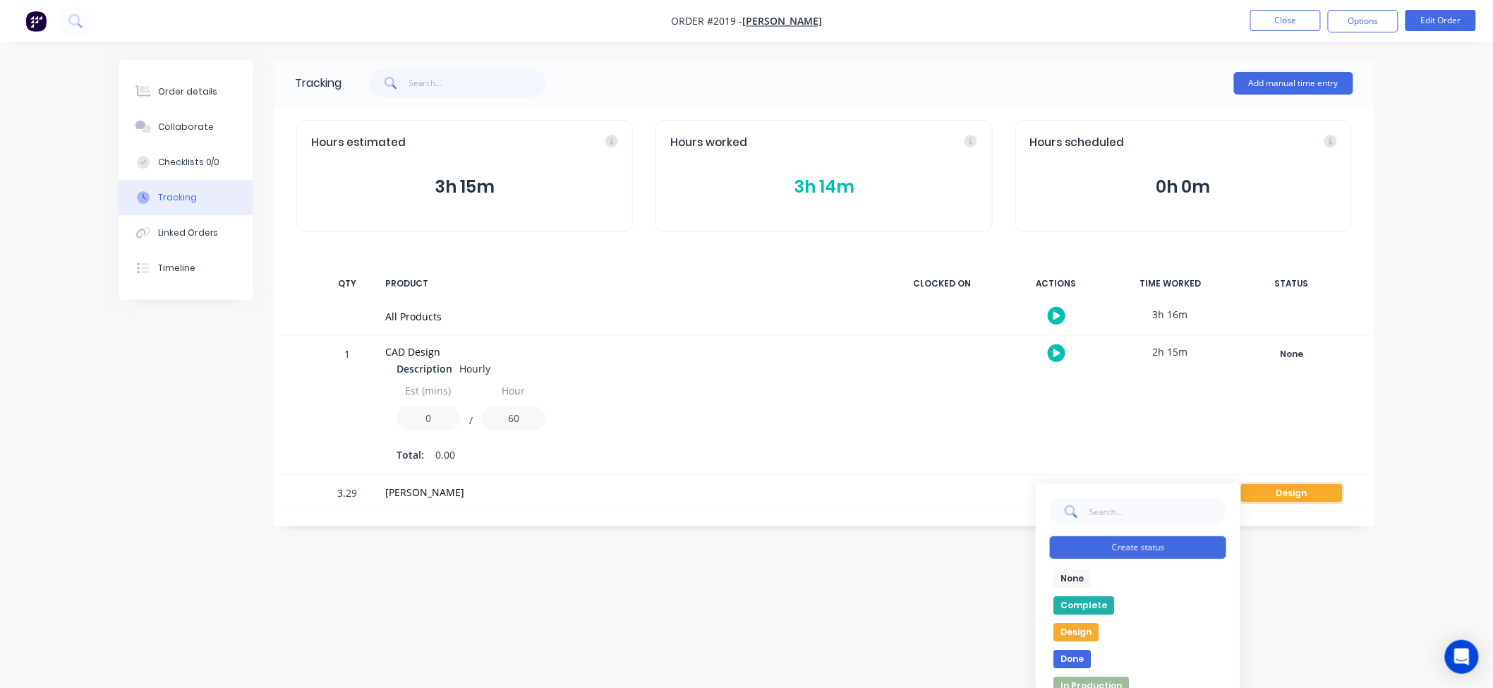
scroll to position [15, 0]
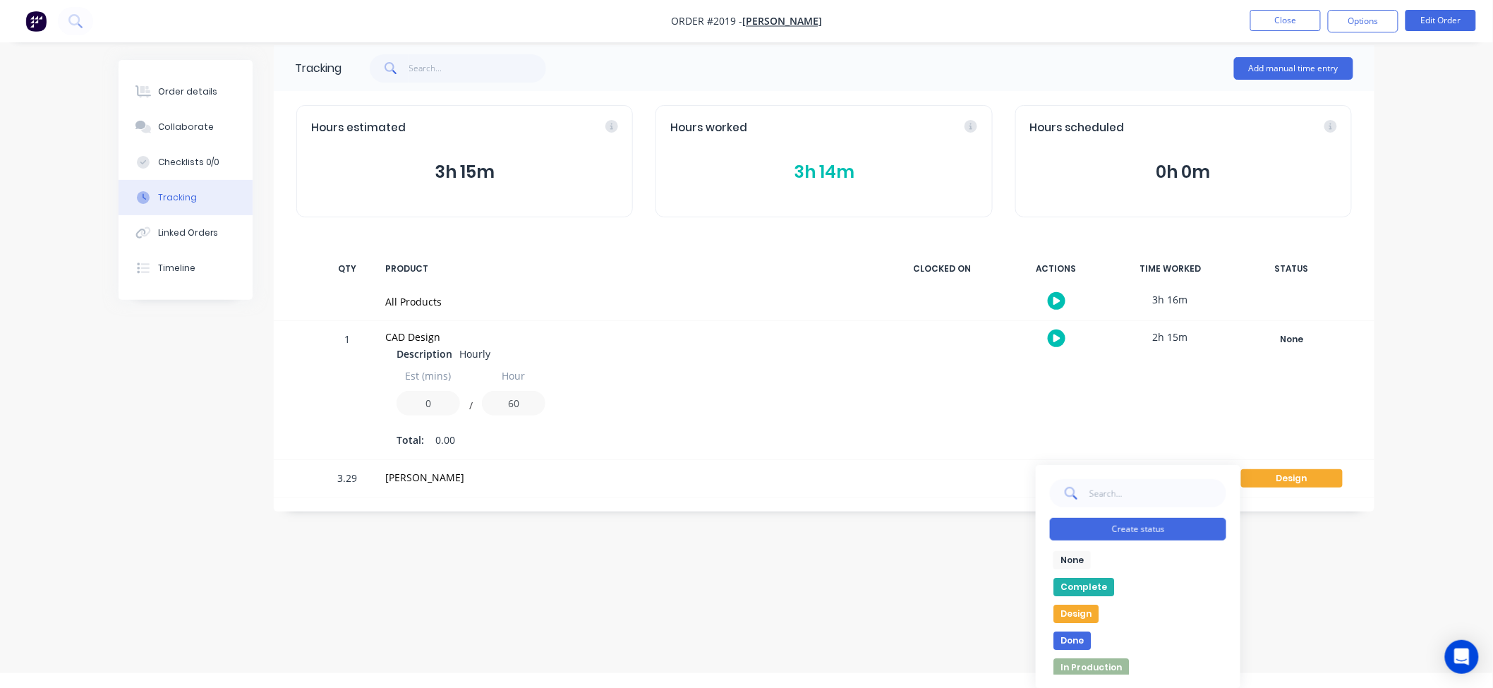
click at [1181, 536] on button "Create status" at bounding box center [1138, 529] width 176 height 23
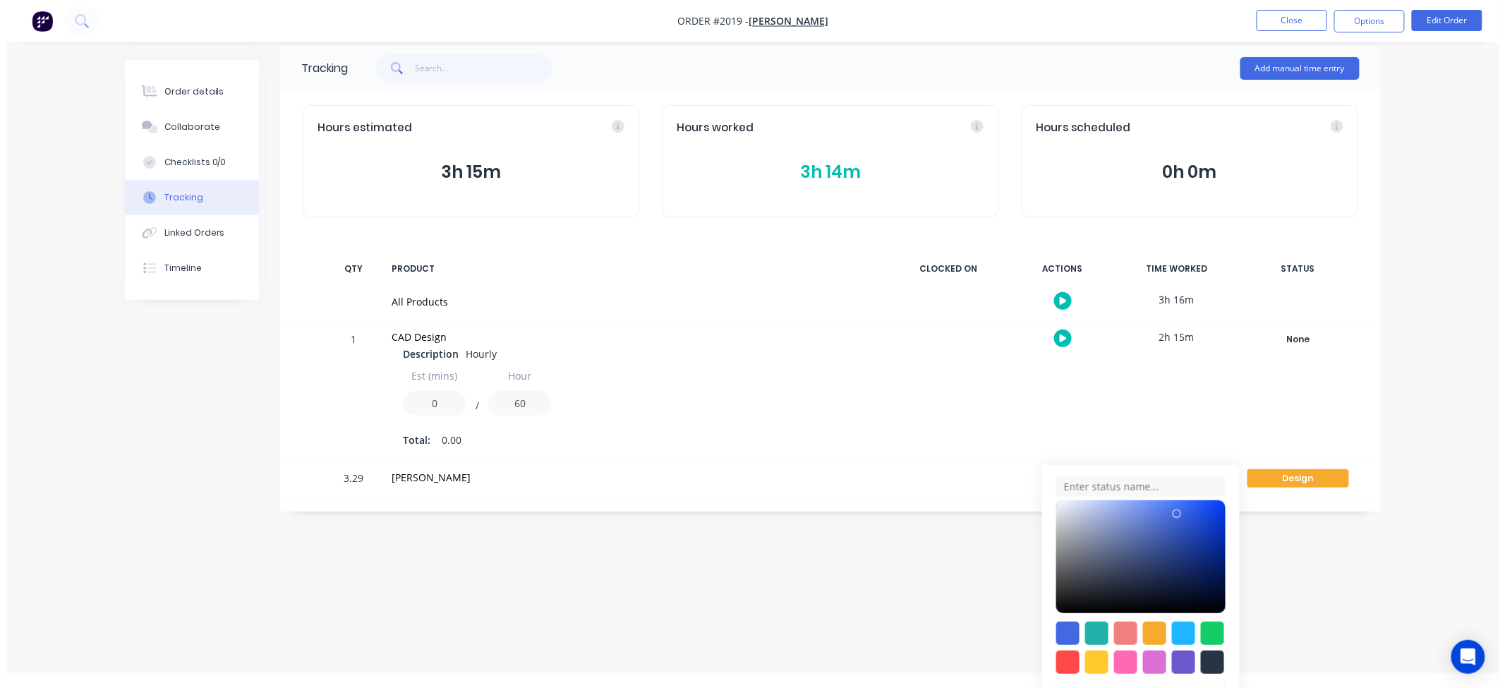
scroll to position [0, 0]
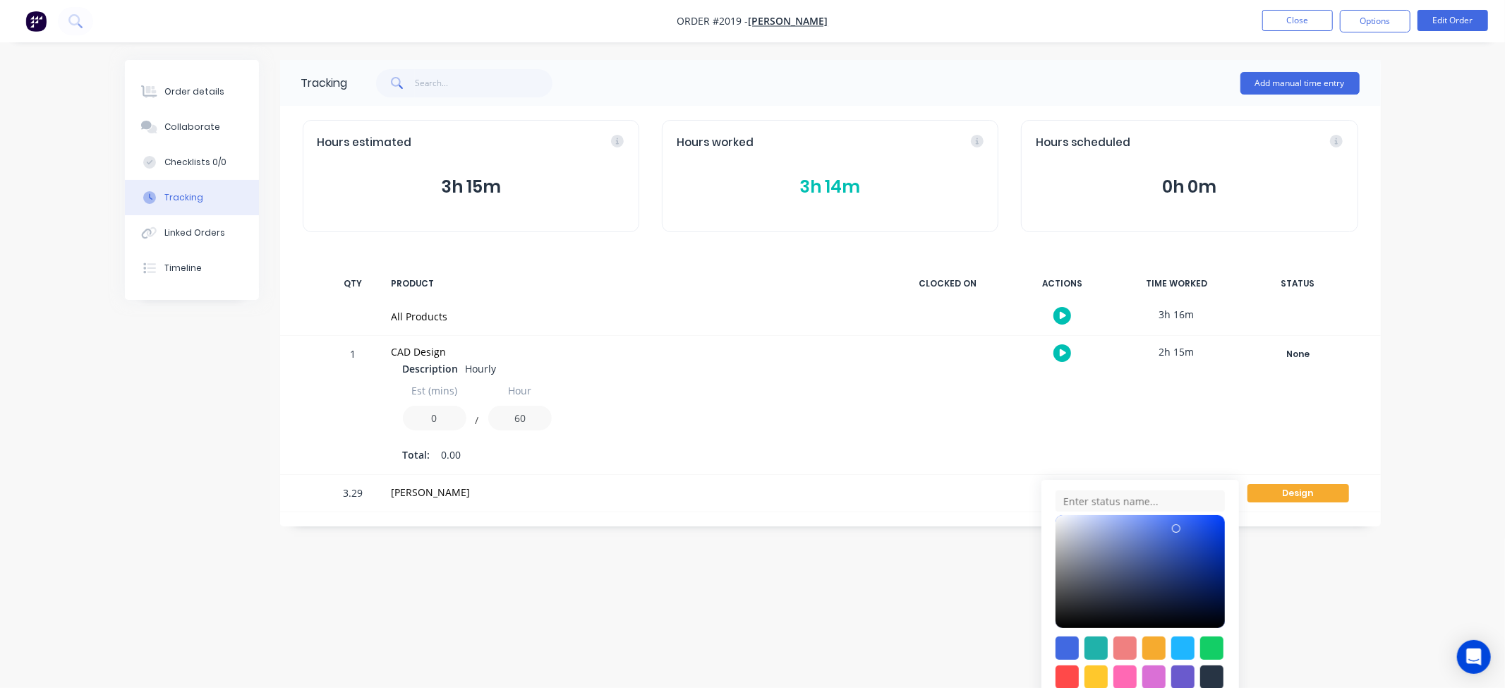
click at [924, 537] on div "Tracking Add manual time entry Hours estimated 3h 15m Hours worked 3h 14m Hours…" at bounding box center [753, 317] width 1256 height 514
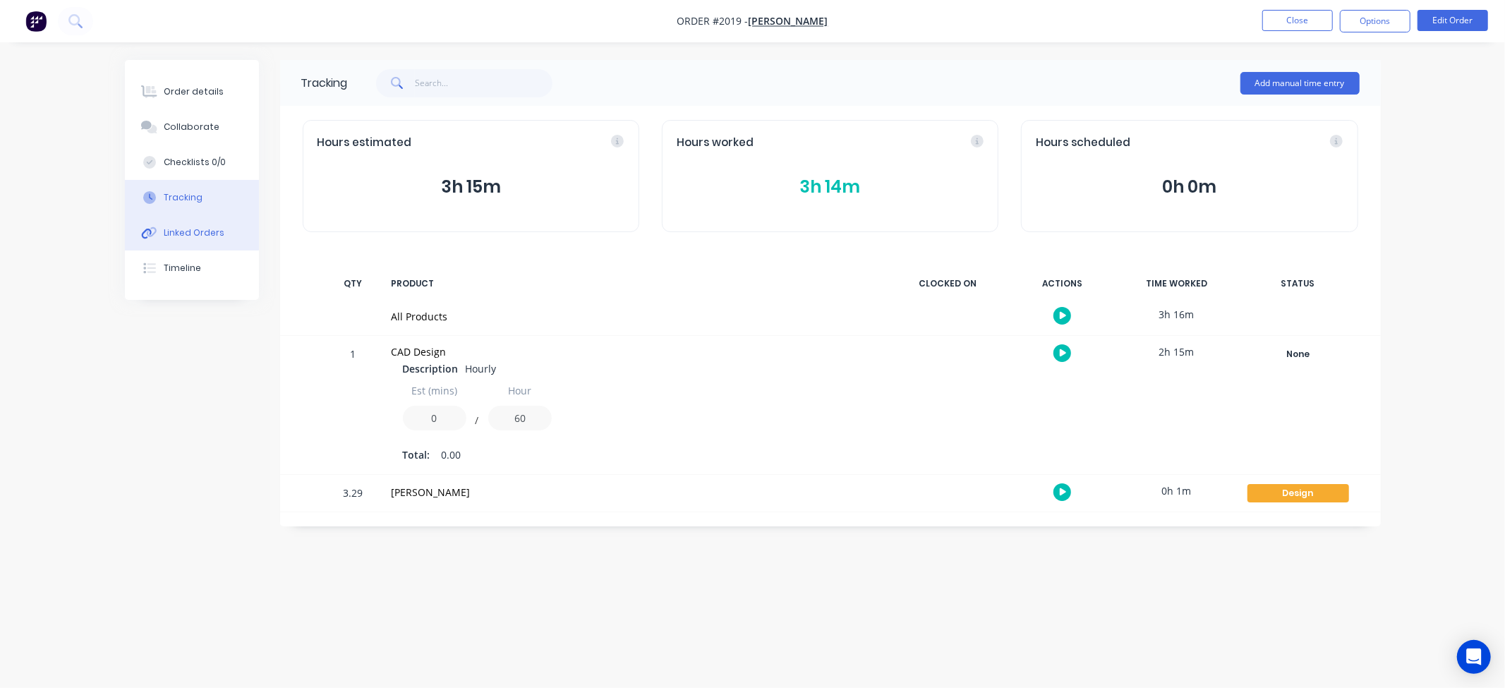
click at [180, 227] on div "Linked Orders" at bounding box center [194, 233] width 61 height 13
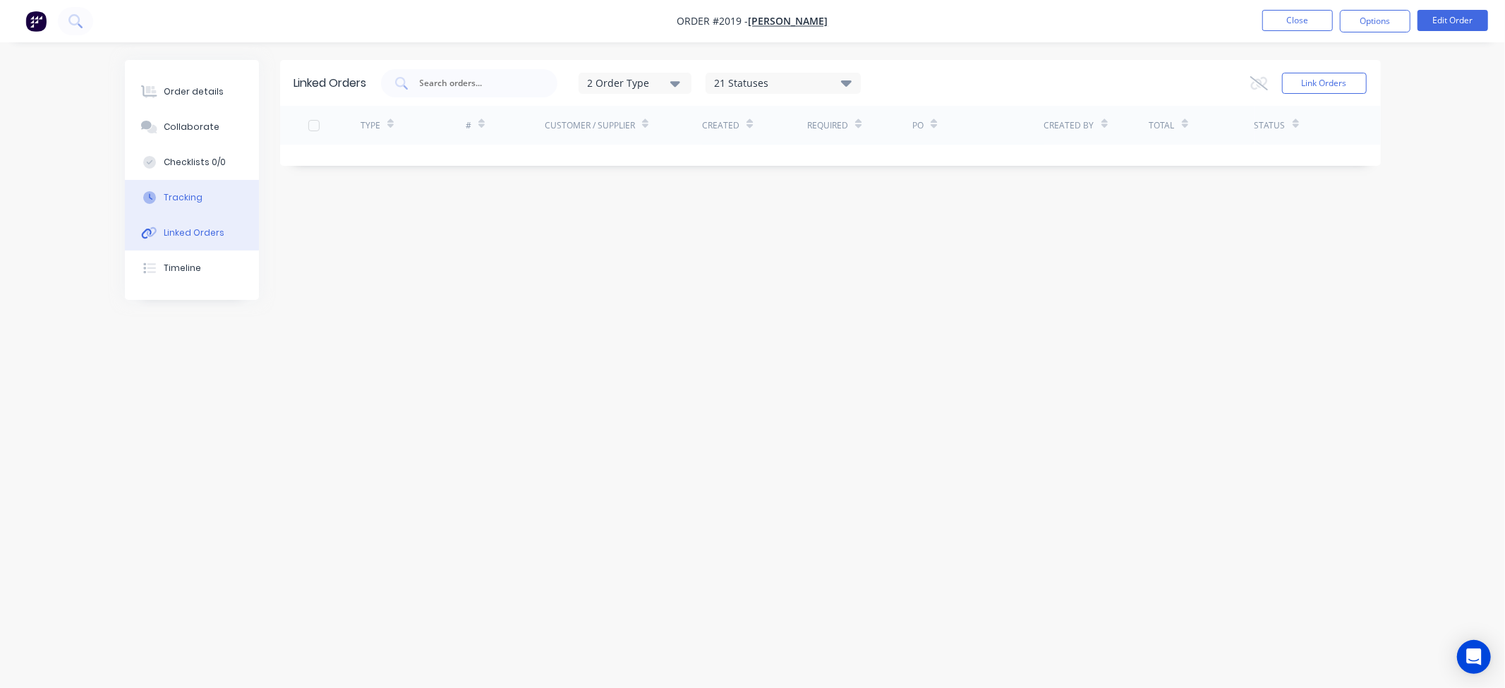
click at [187, 192] on div "Tracking" at bounding box center [183, 197] width 39 height 13
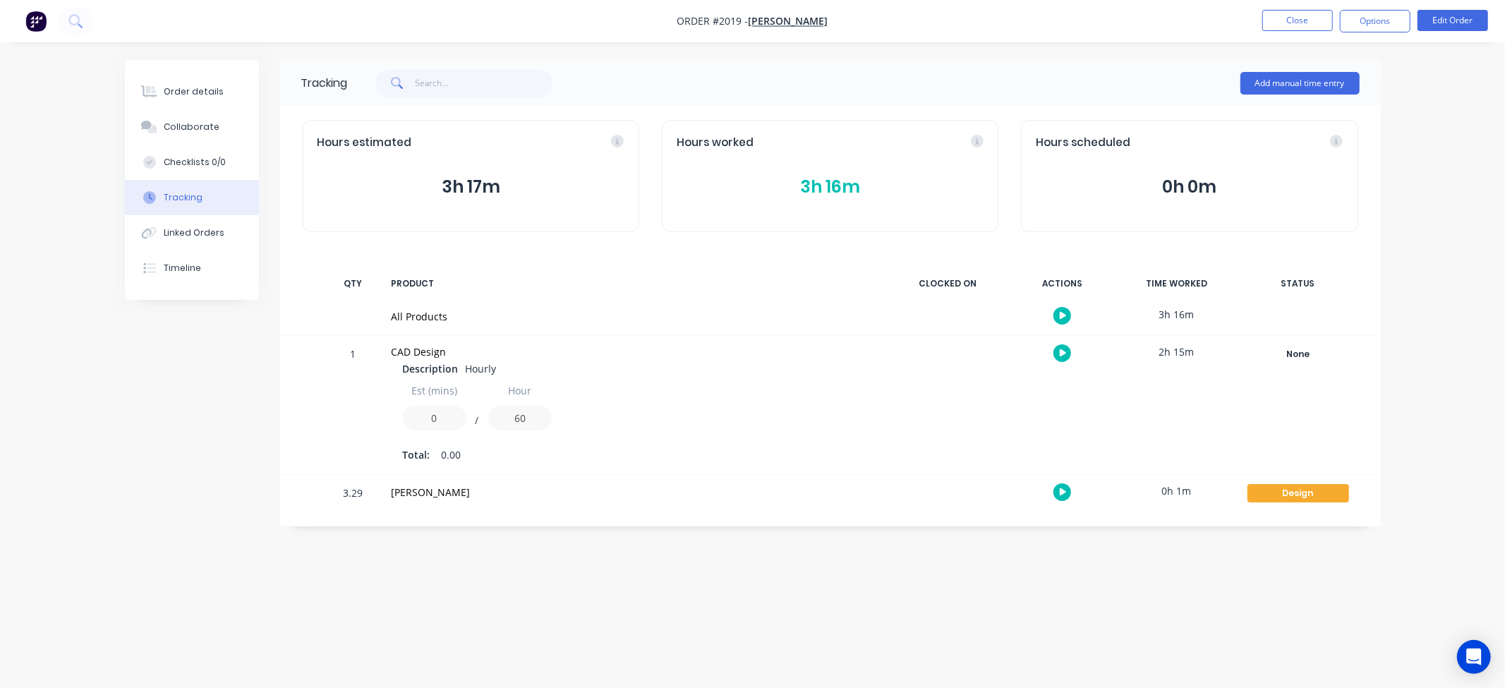
click at [424, 471] on div "CAD Design Description Hourly Est (mins) 0 / Hour 60 Total: 0.00" at bounding box center [635, 405] width 504 height 138
click at [381, 508] on div "3.29 [PERSON_NAME] 0h 1m Design Create status None edit Complete Design Done In…" at bounding box center [830, 493] width 1101 height 37
click at [360, 496] on div "3.29" at bounding box center [353, 494] width 42 height 35
drag, startPoint x: 991, startPoint y: 487, endPoint x: 998, endPoint y: 494, distance: 9.5
click at [991, 489] on div at bounding box center [948, 493] width 106 height 37
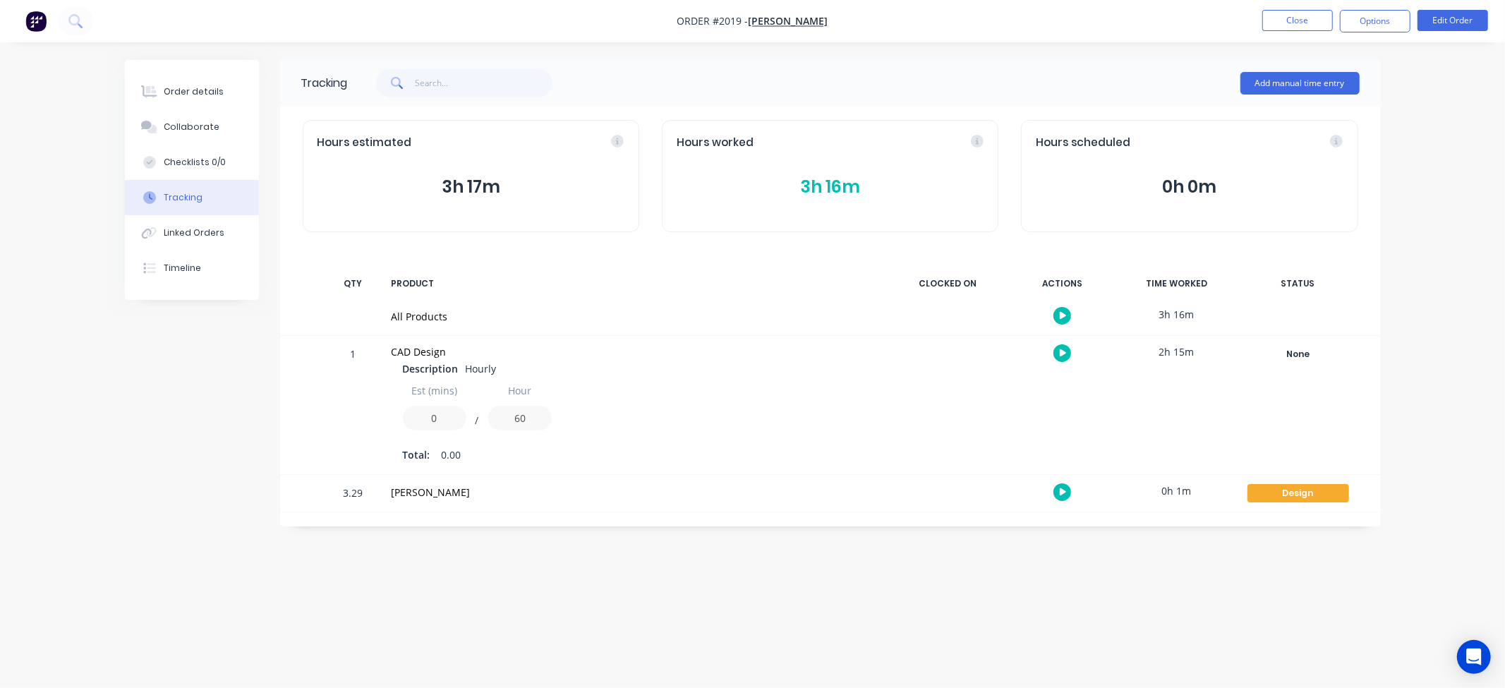
click at [1074, 501] on div at bounding box center [1063, 492] width 106 height 35
click at [1191, 489] on div "0h 1m" at bounding box center [1177, 491] width 106 height 32
click at [1287, 83] on button "Add manual time entry" at bounding box center [1300, 83] width 119 height 23
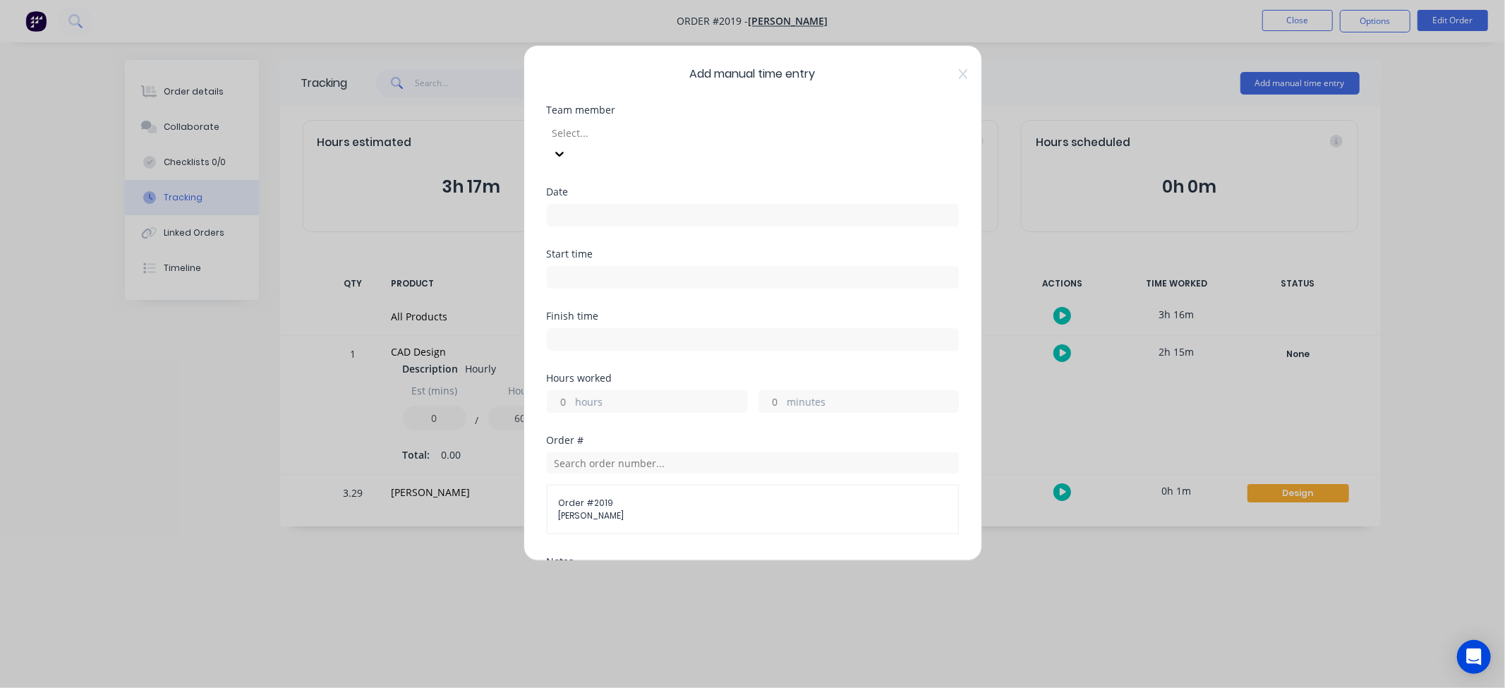
click at [960, 76] on div "Add manual time entry Team member Select... Date Start time Finish time Hours w…" at bounding box center [753, 303] width 459 height 516
click at [959, 76] on icon at bounding box center [963, 73] width 8 height 11
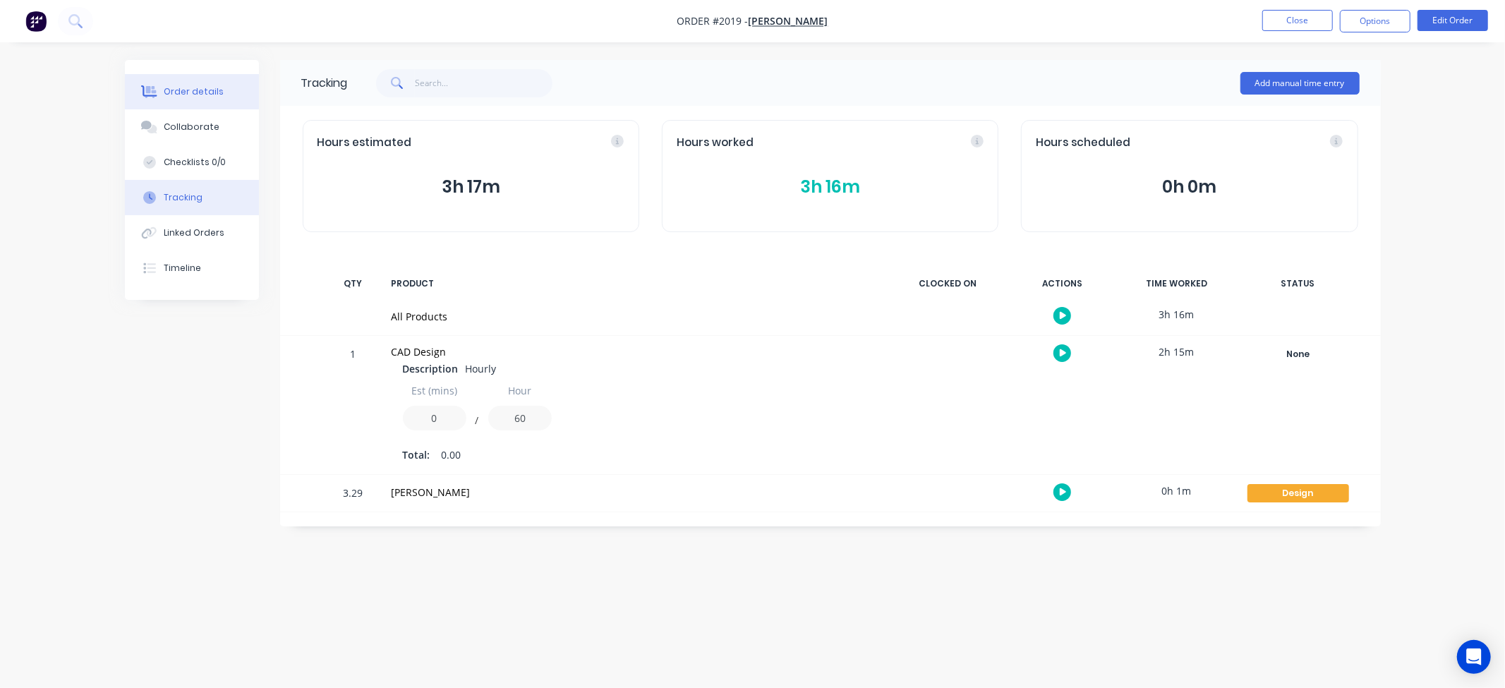
click at [163, 88] on button "Order details" at bounding box center [192, 91] width 134 height 35
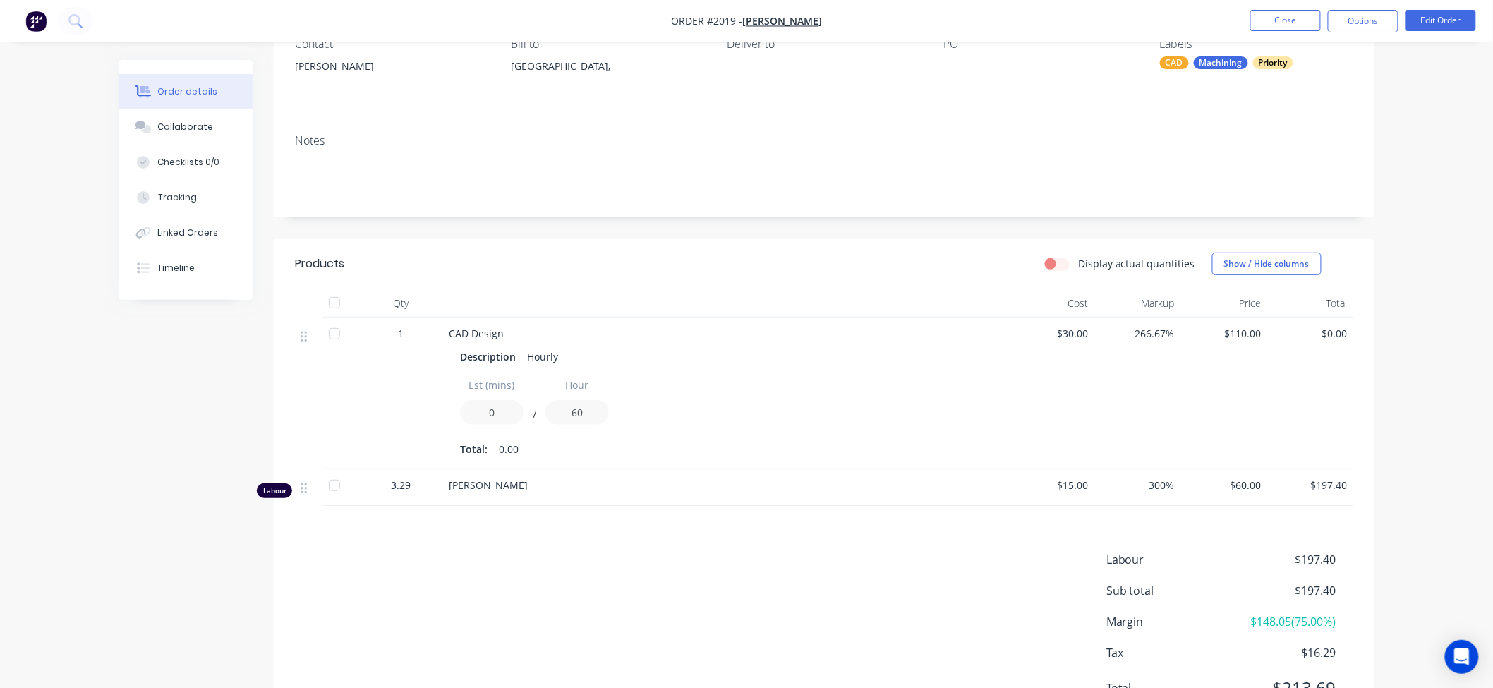
scroll to position [157, 0]
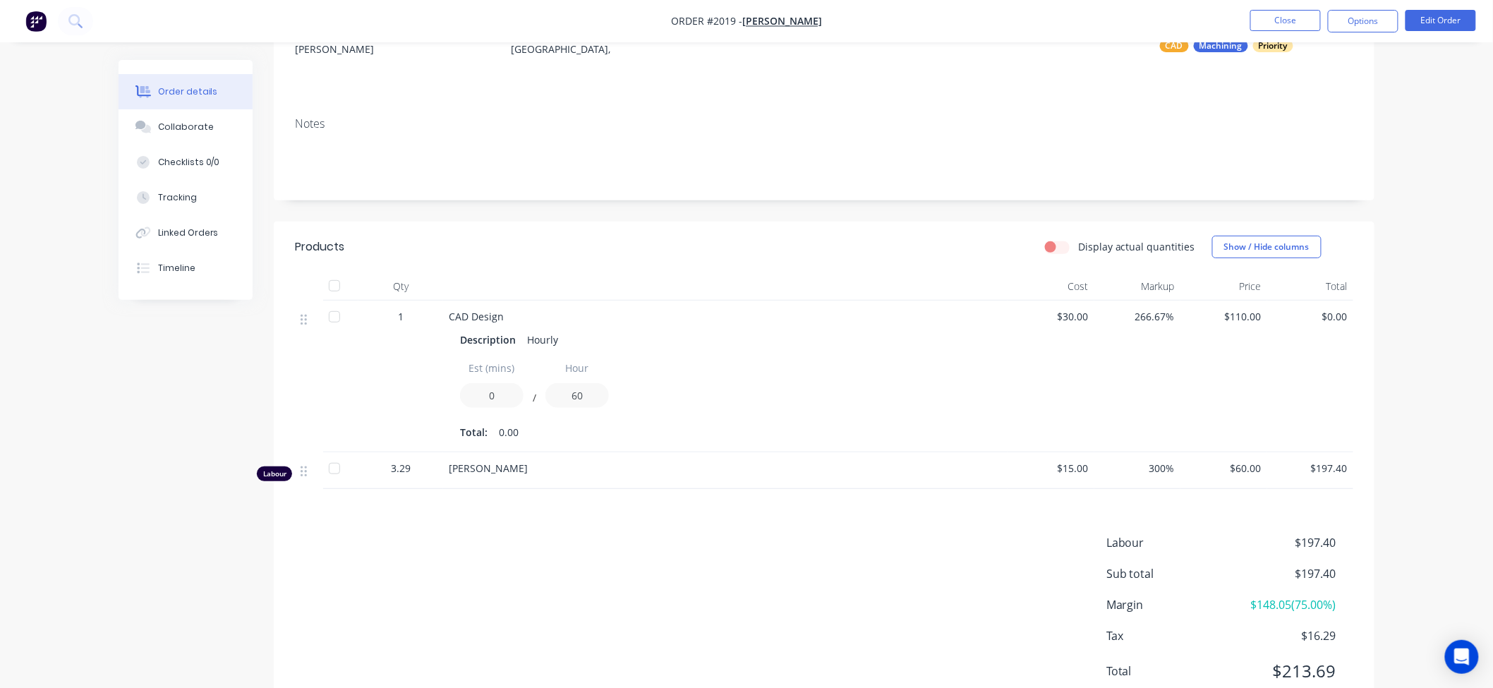
click at [332, 476] on div at bounding box center [334, 468] width 28 height 28
click at [1377, 25] on button "Options" at bounding box center [1363, 21] width 71 height 23
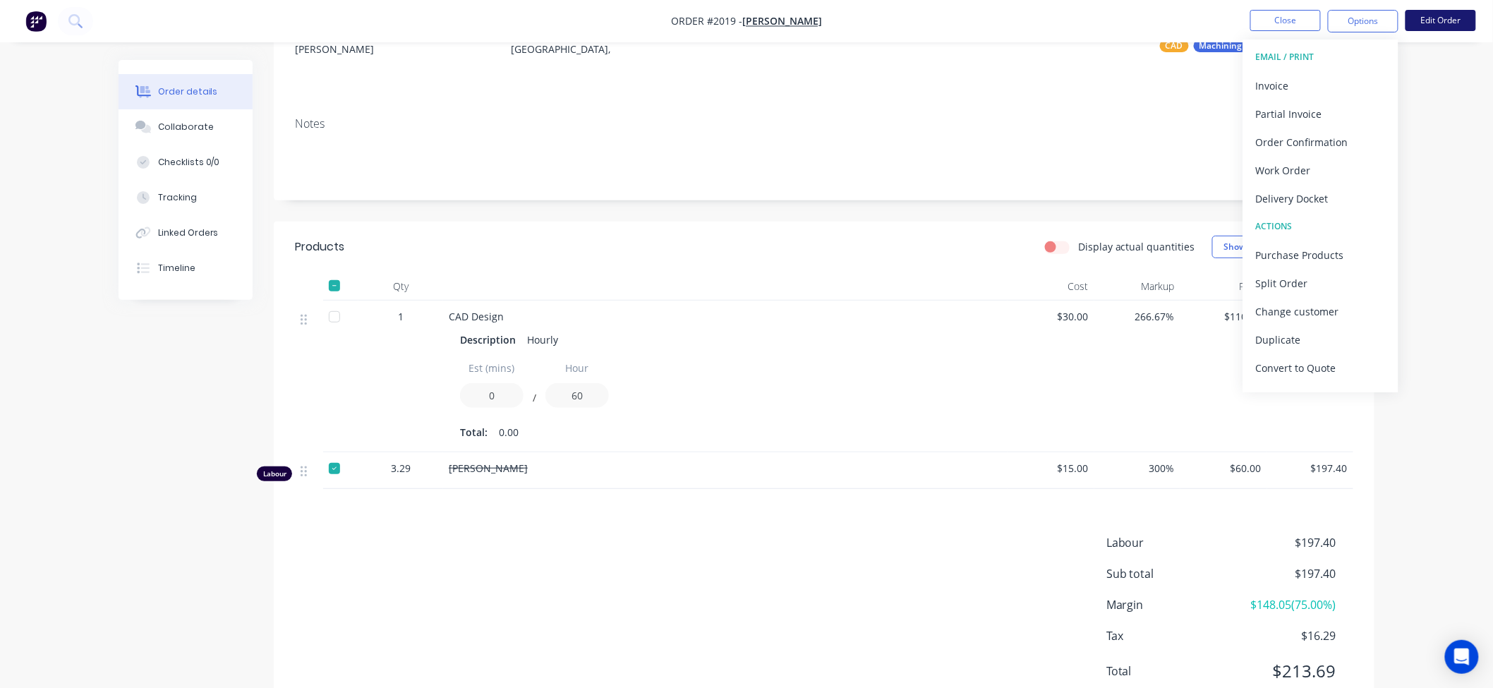
click at [1440, 23] on button "Edit Order" at bounding box center [1441, 20] width 71 height 21
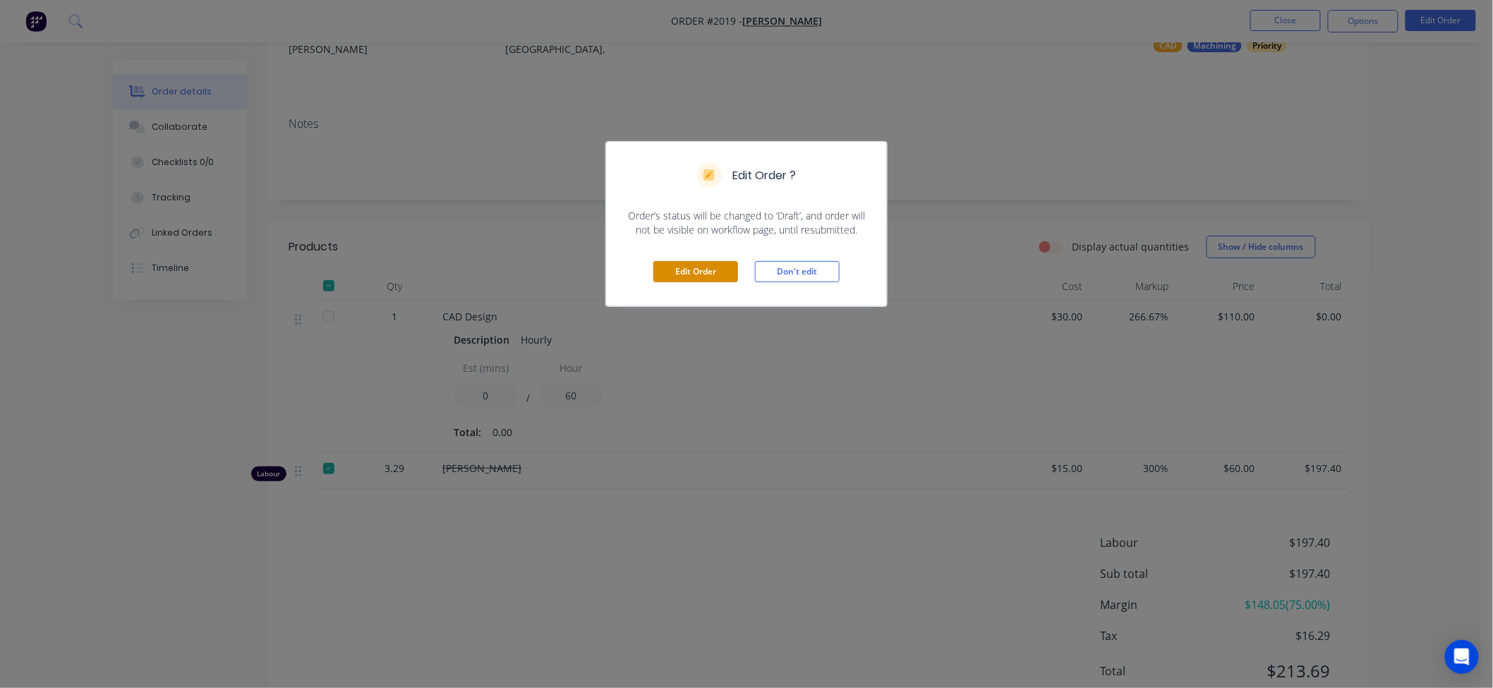
drag, startPoint x: 710, startPoint y: 277, endPoint x: 704, endPoint y: 284, distance: 9.5
click at [704, 284] on div "Edit Order Don't edit" at bounding box center [746, 271] width 281 height 69
click at [710, 270] on button "Edit Order" at bounding box center [695, 271] width 85 height 21
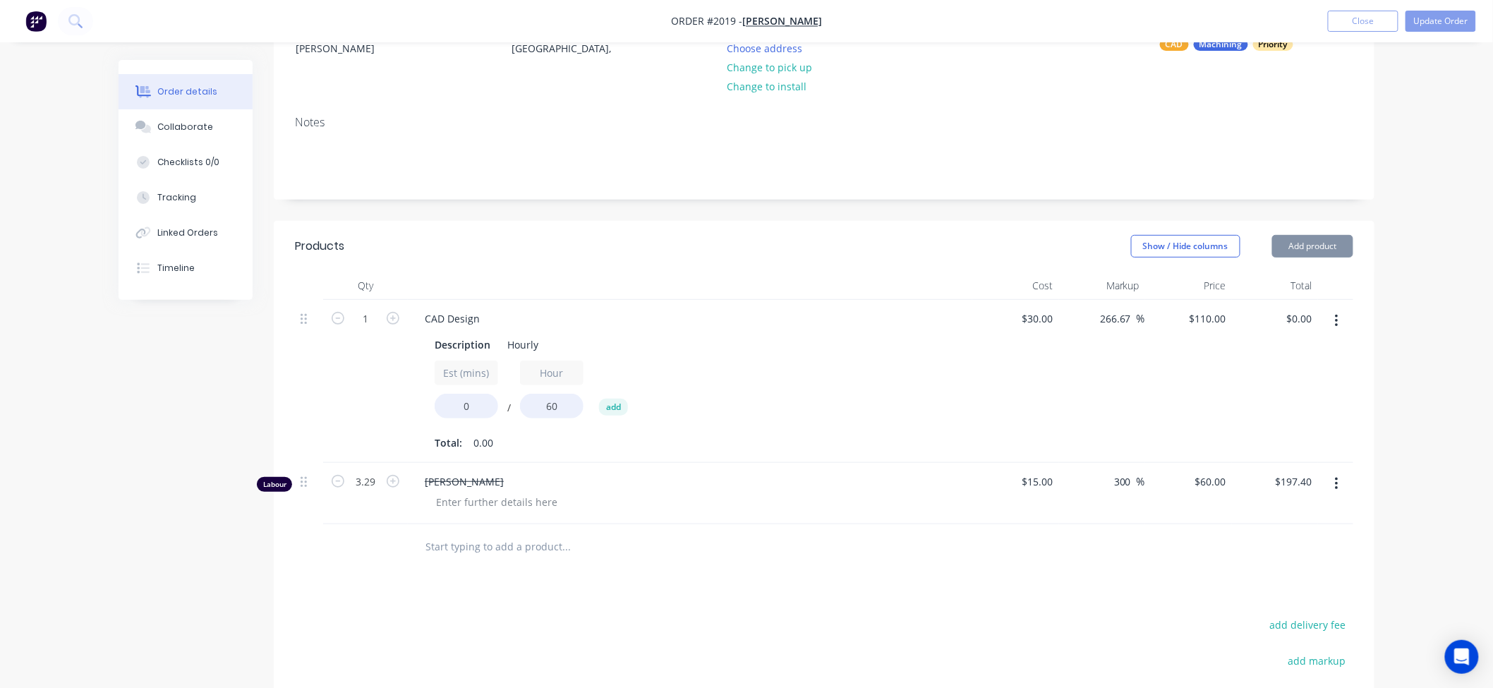
scroll to position [392, 0]
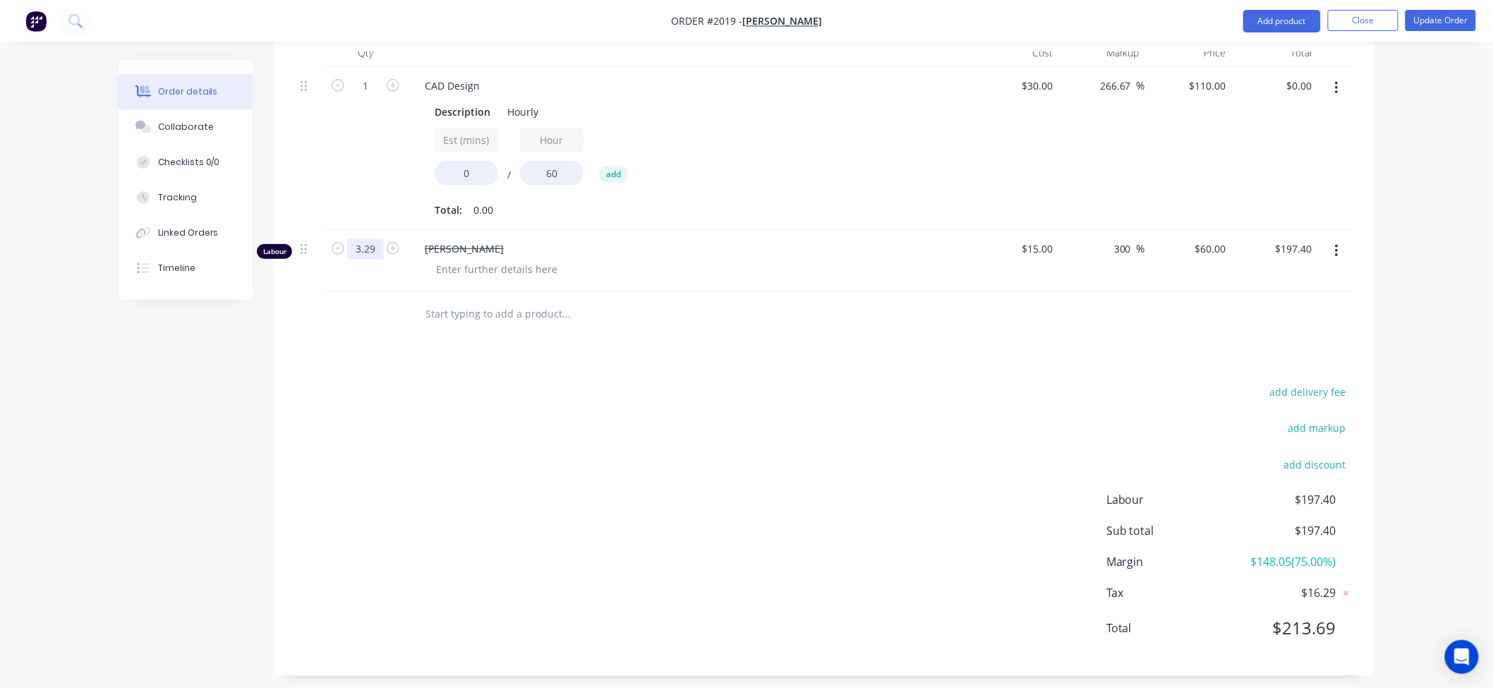
click at [366, 97] on input "3.29" at bounding box center [365, 86] width 37 height 21
type input "0"
click at [457, 379] on div "Products Show / Hide columns Add product Qty Cost Markup Price Total 1 CAD Desi…" at bounding box center [824, 332] width 1101 height 688
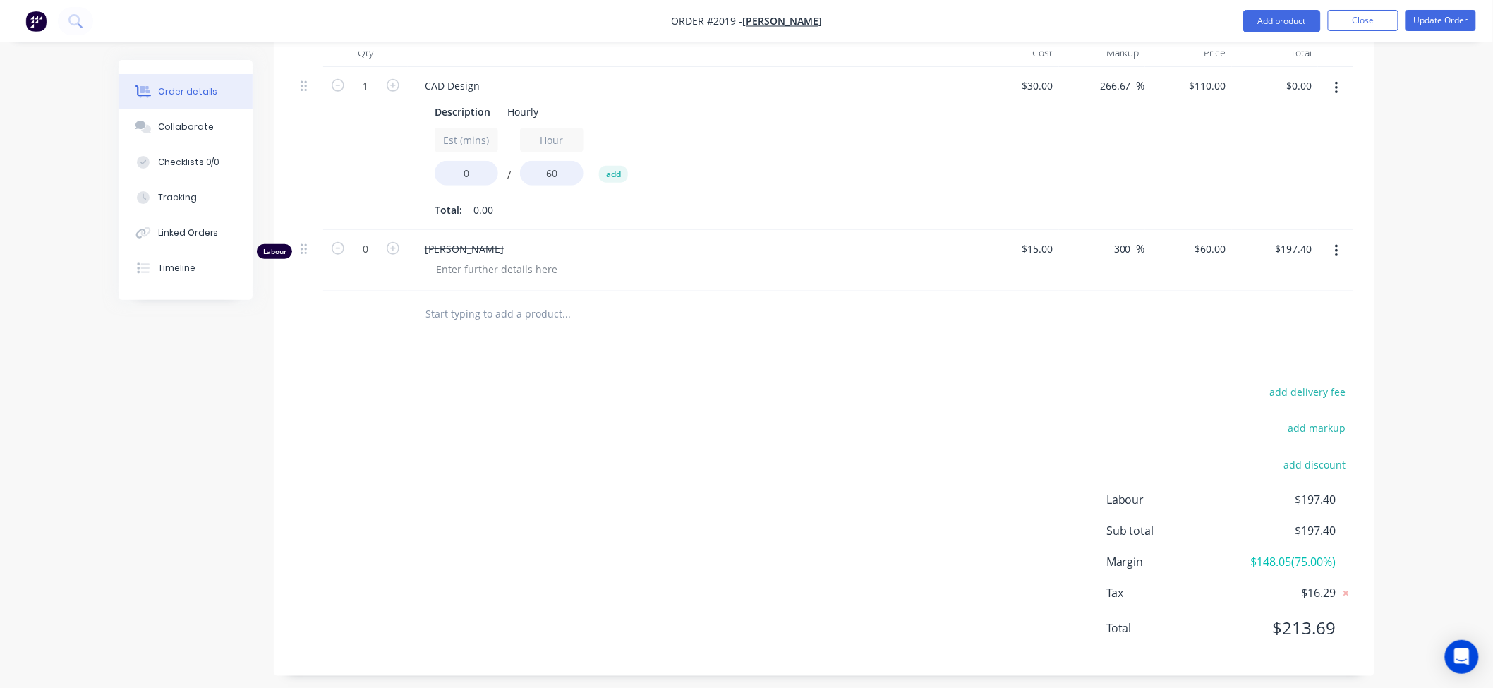
type input "$0.00"
click at [490, 371] on div "Products Show / Hide columns Add product Qty Cost Markup Price Total 1 CAD Desi…" at bounding box center [824, 332] width 1101 height 688
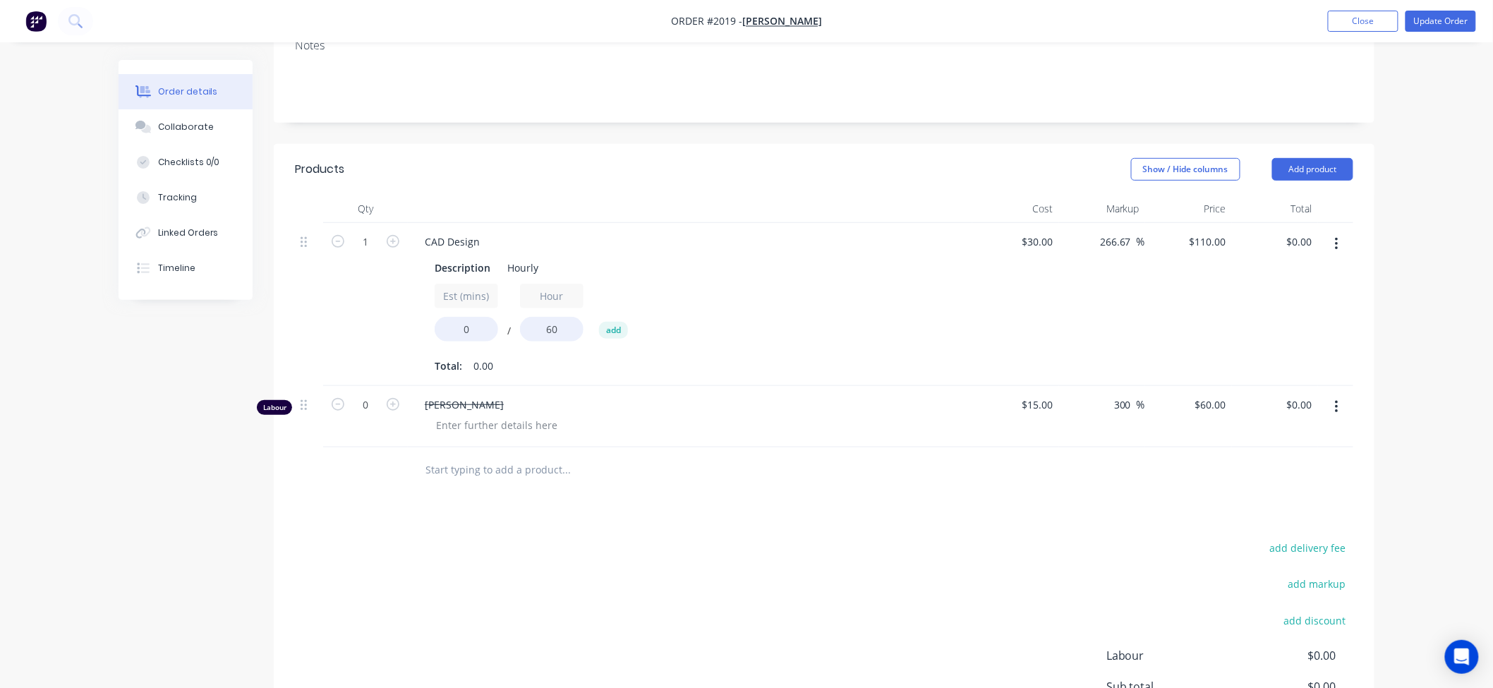
scroll to position [235, 0]
click at [369, 249] on input "1" at bounding box center [365, 242] width 37 height 21
click at [867, 290] on div "Est (mins) 0 / Hour 60 add" at bounding box center [690, 316] width 511 height 64
click at [1441, 11] on button "Update Order" at bounding box center [1441, 21] width 71 height 21
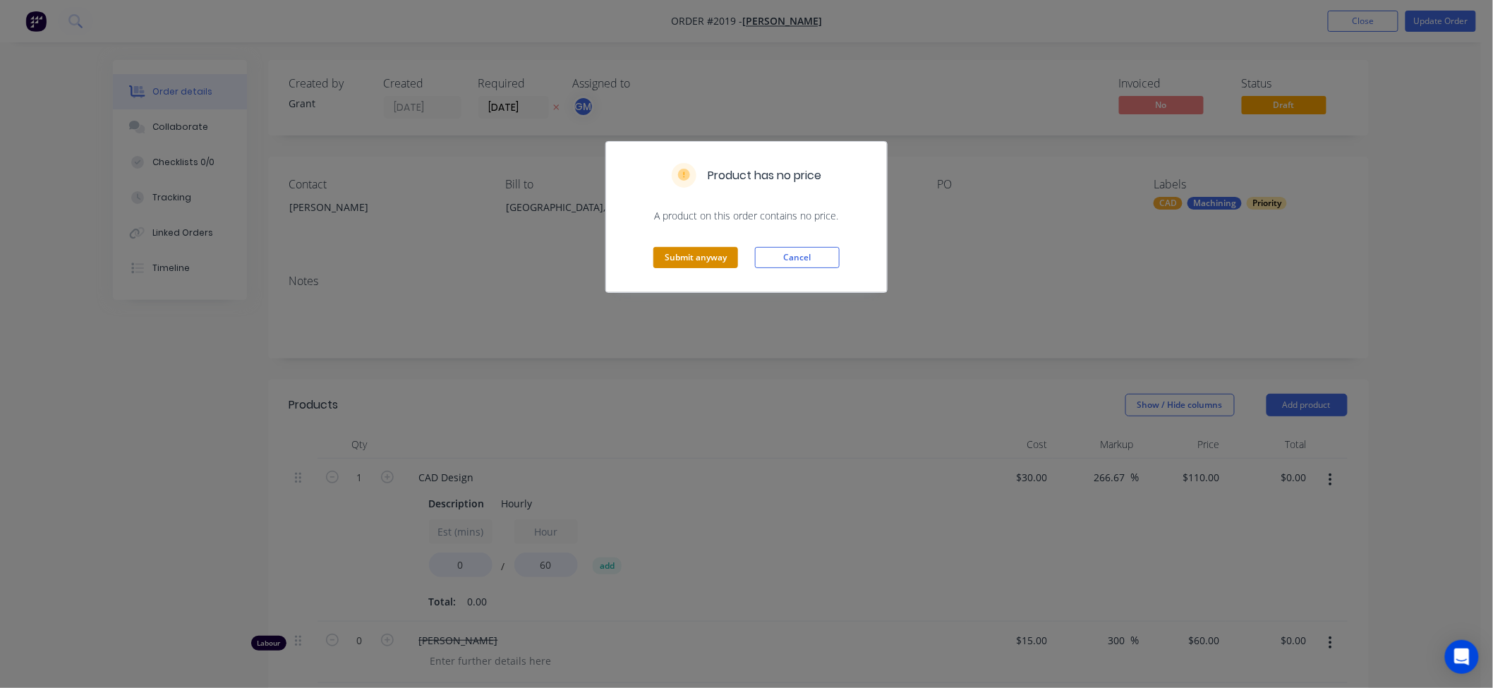
click at [720, 251] on button "Submit anyway" at bounding box center [695, 257] width 85 height 21
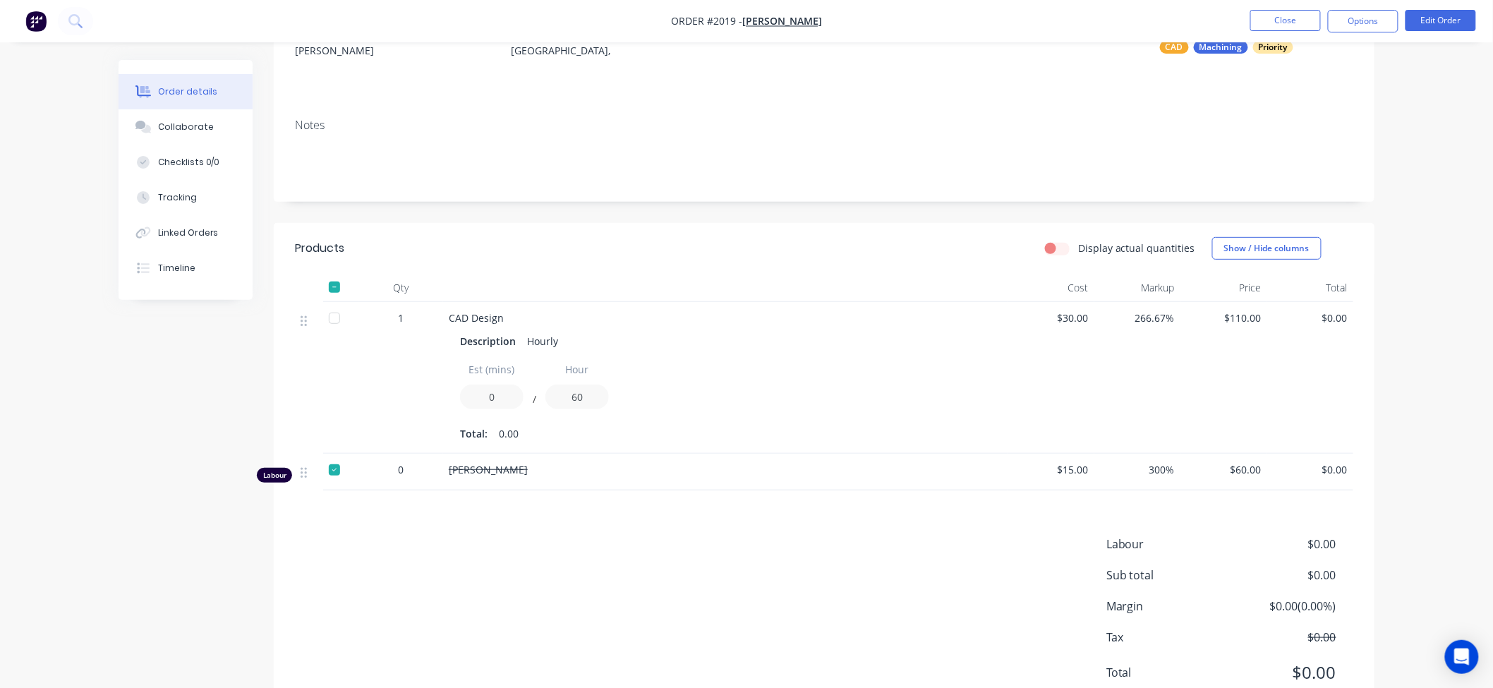
scroll to position [157, 0]
click at [188, 195] on div "Tracking" at bounding box center [177, 197] width 39 height 13
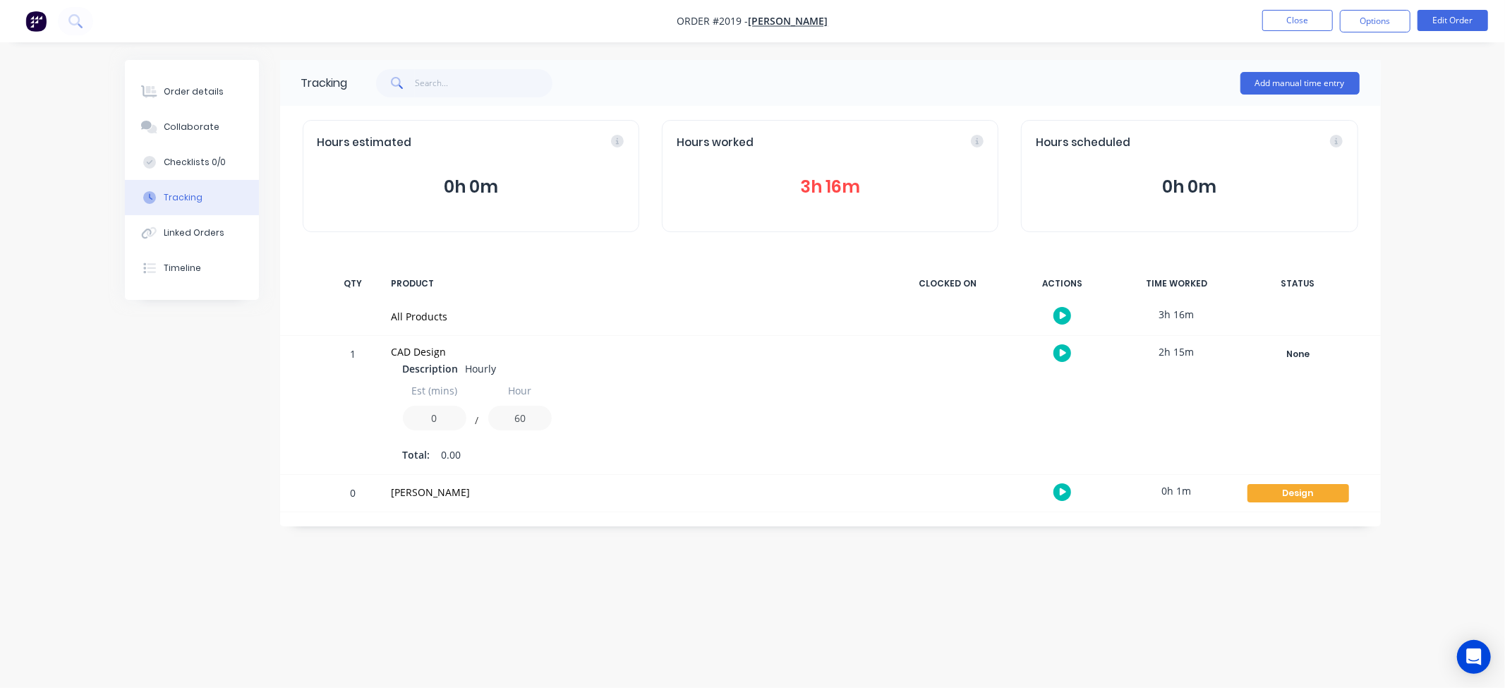
click at [1066, 495] on icon "button" at bounding box center [1063, 492] width 7 height 9
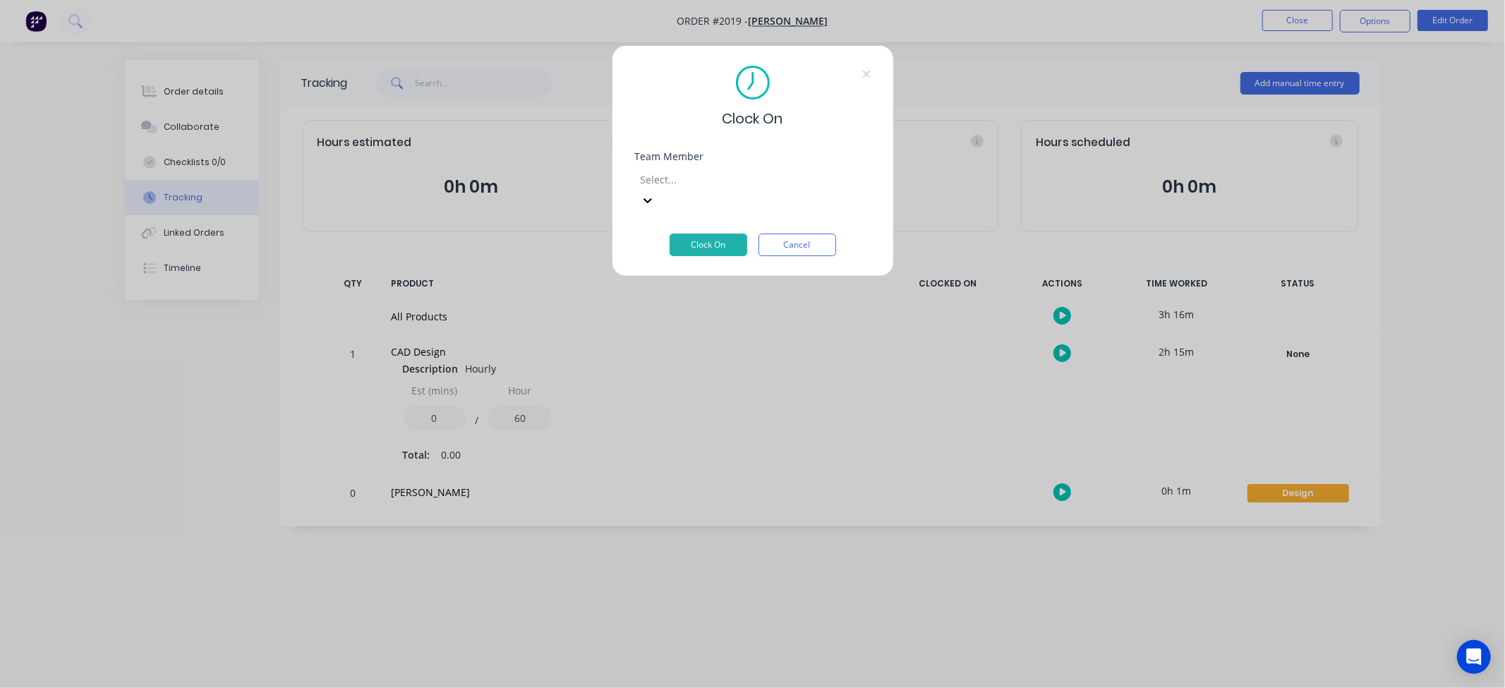
click at [758, 194] on div "Team Member Select..." at bounding box center [753, 193] width 236 height 82
click at [781, 187] on div at bounding box center [740, 180] width 203 height 18
click at [692, 234] on button "Clock On" at bounding box center [709, 245] width 78 height 23
